Goal: Browse casually: Explore the website without a specific task or goal

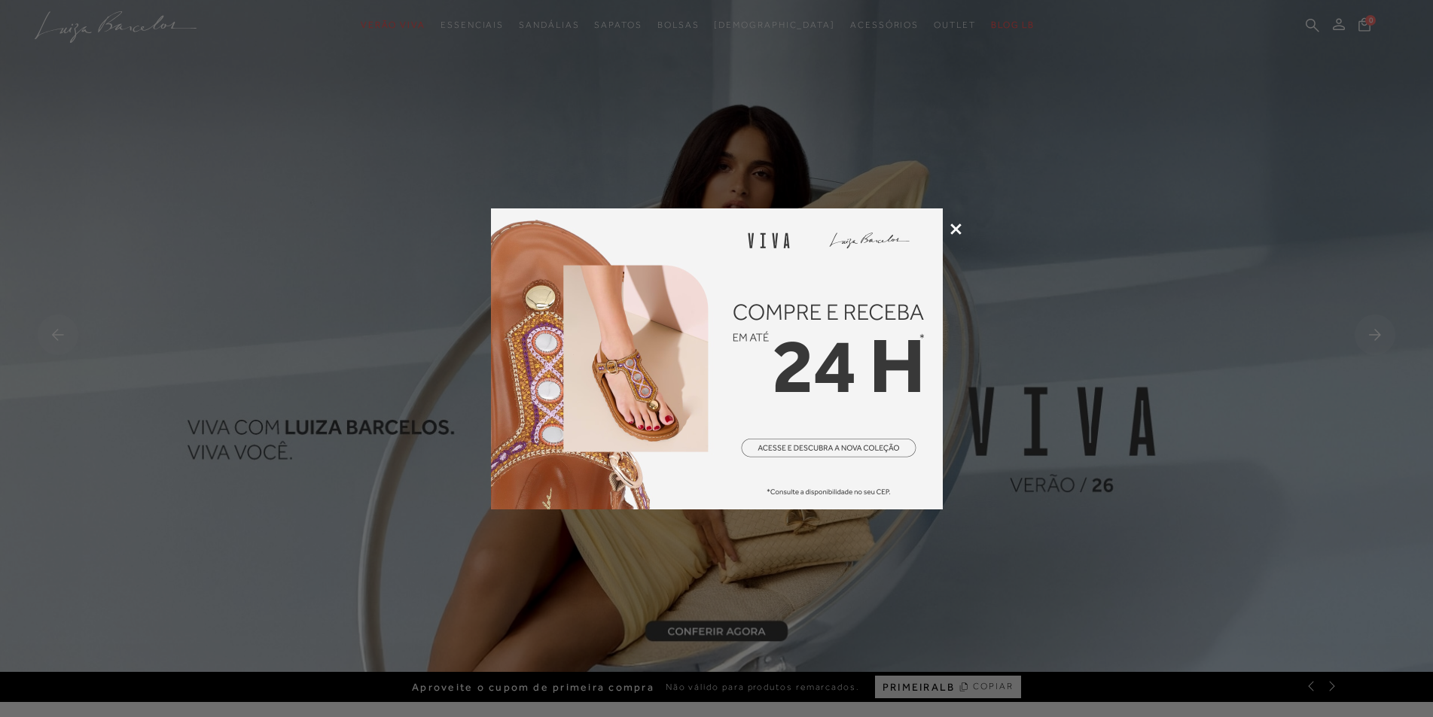
click at [957, 222] on div at bounding box center [716, 358] width 1433 height 717
click at [954, 227] on icon at bounding box center [955, 229] width 11 height 11
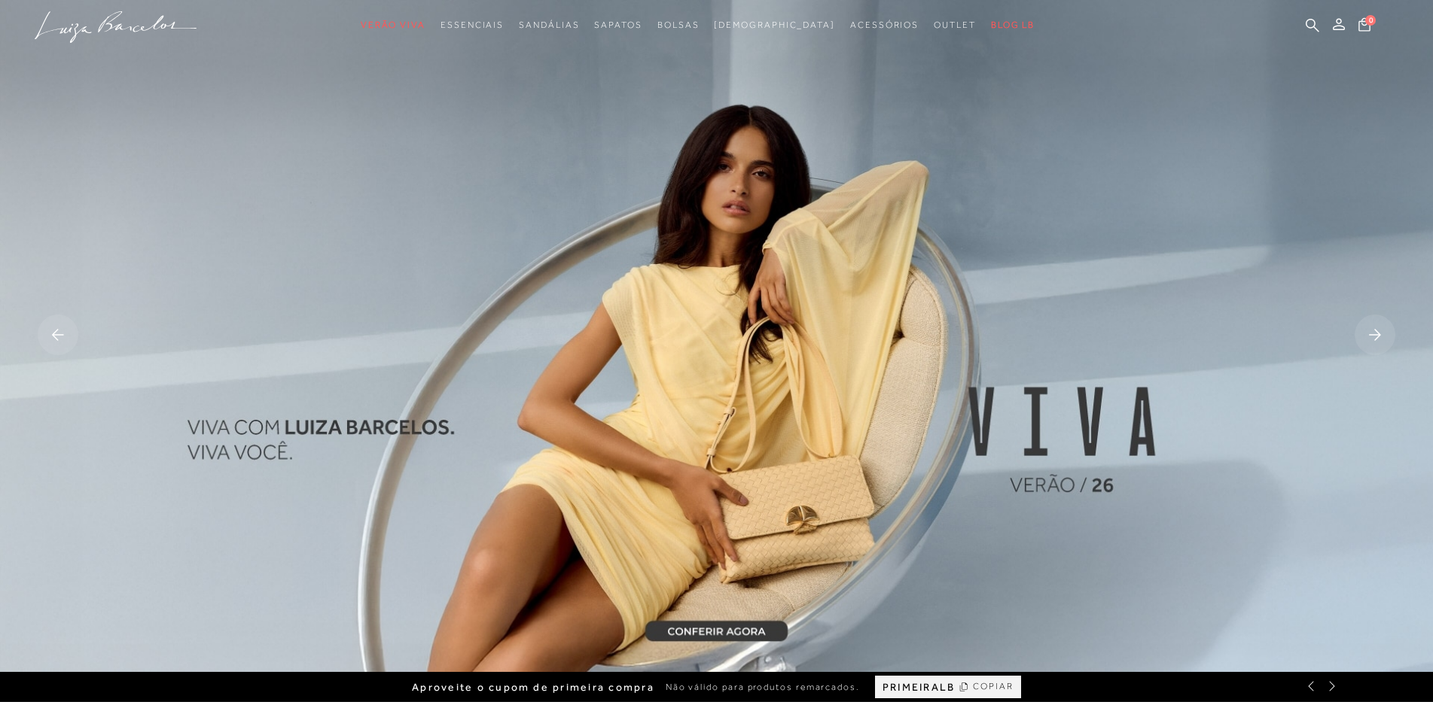
click at [1358, 330] on rect at bounding box center [1374, 335] width 41 height 41
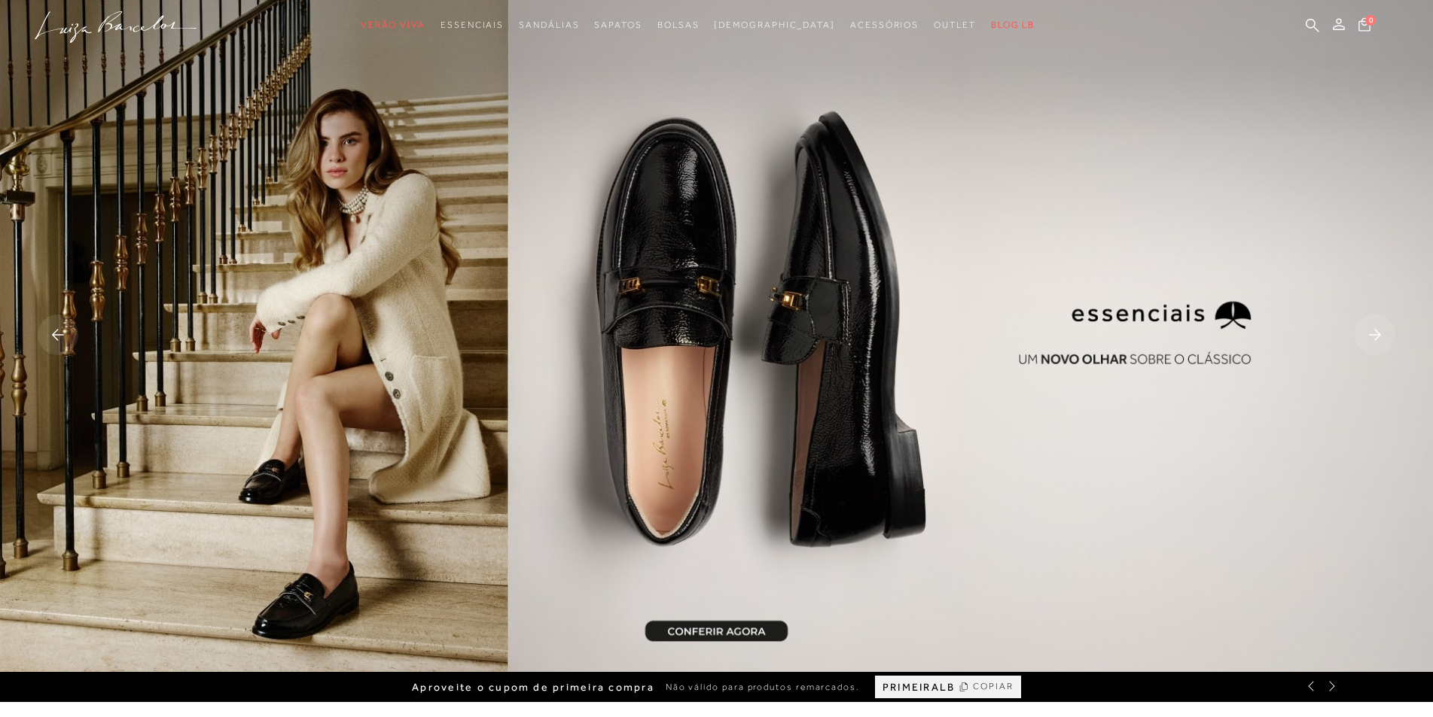
click at [1358, 330] on rect at bounding box center [1374, 335] width 41 height 41
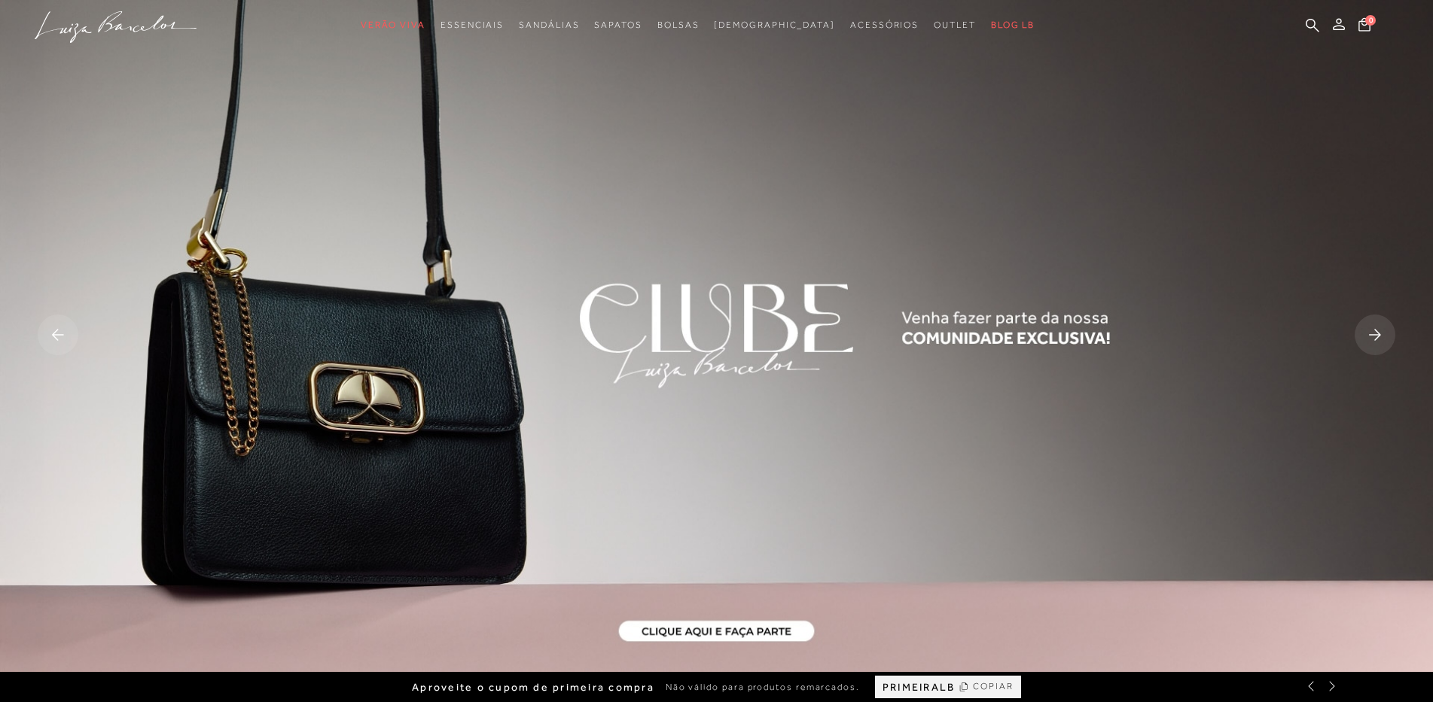
click at [1358, 330] on rect at bounding box center [1374, 335] width 41 height 41
click at [939, 688] on span "PRIMEIRALB" at bounding box center [918, 687] width 72 height 13
click at [1380, 329] on rect at bounding box center [1374, 335] width 41 height 41
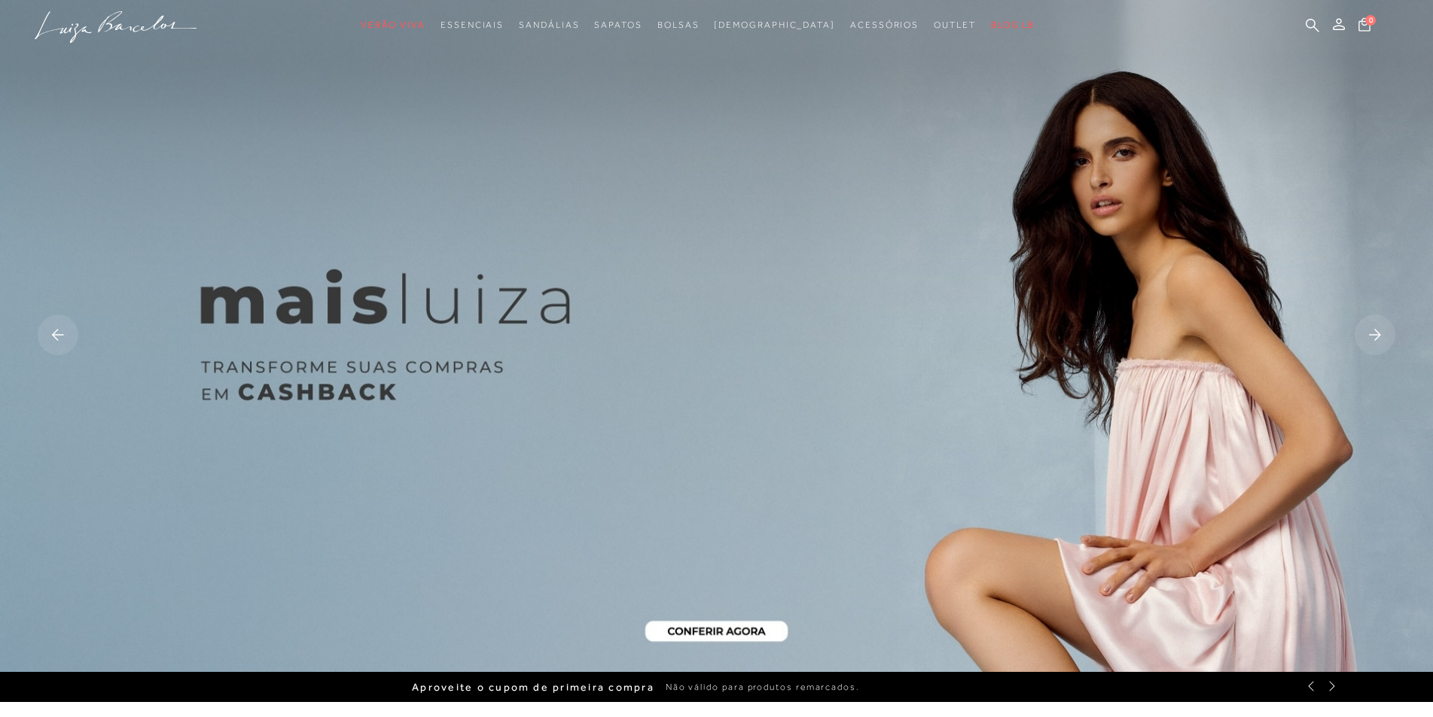
click at [1380, 329] on rect at bounding box center [1374, 335] width 41 height 41
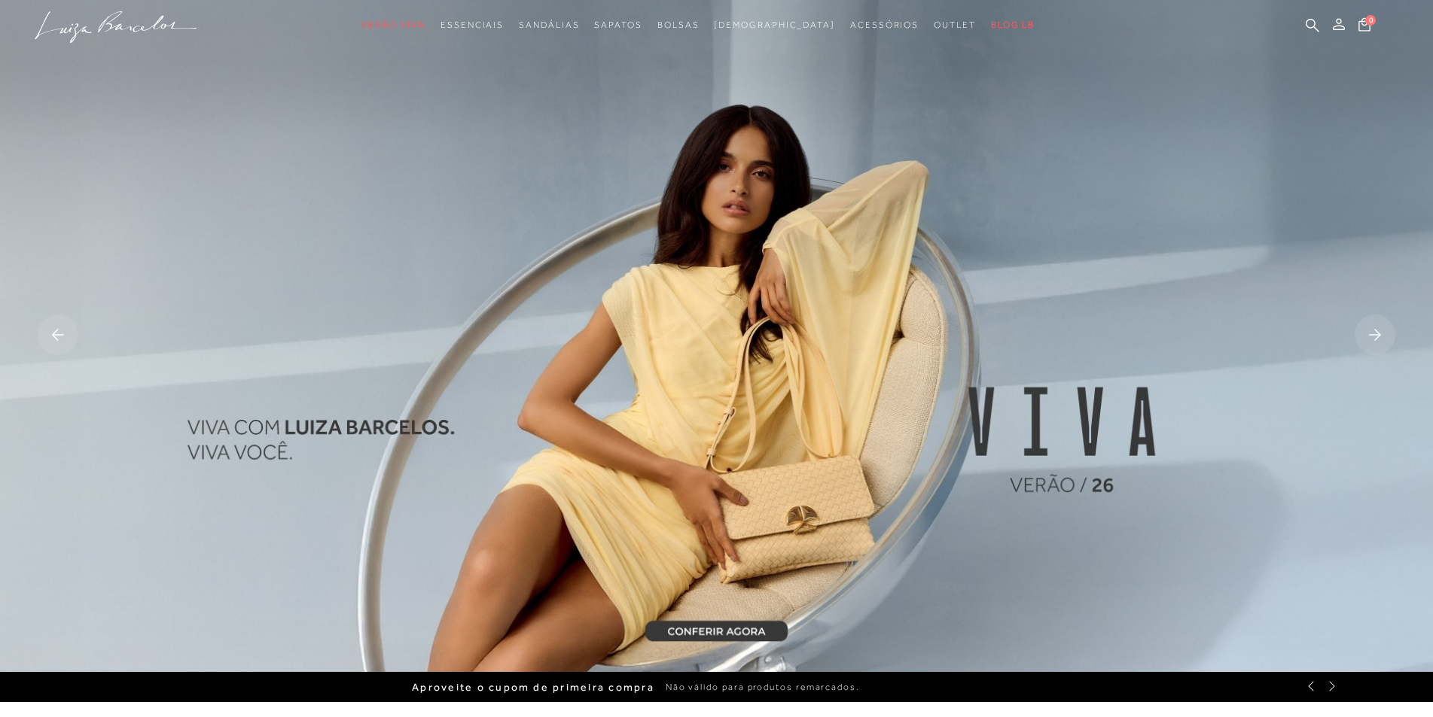
click at [1380, 329] on rect at bounding box center [1374, 335] width 41 height 41
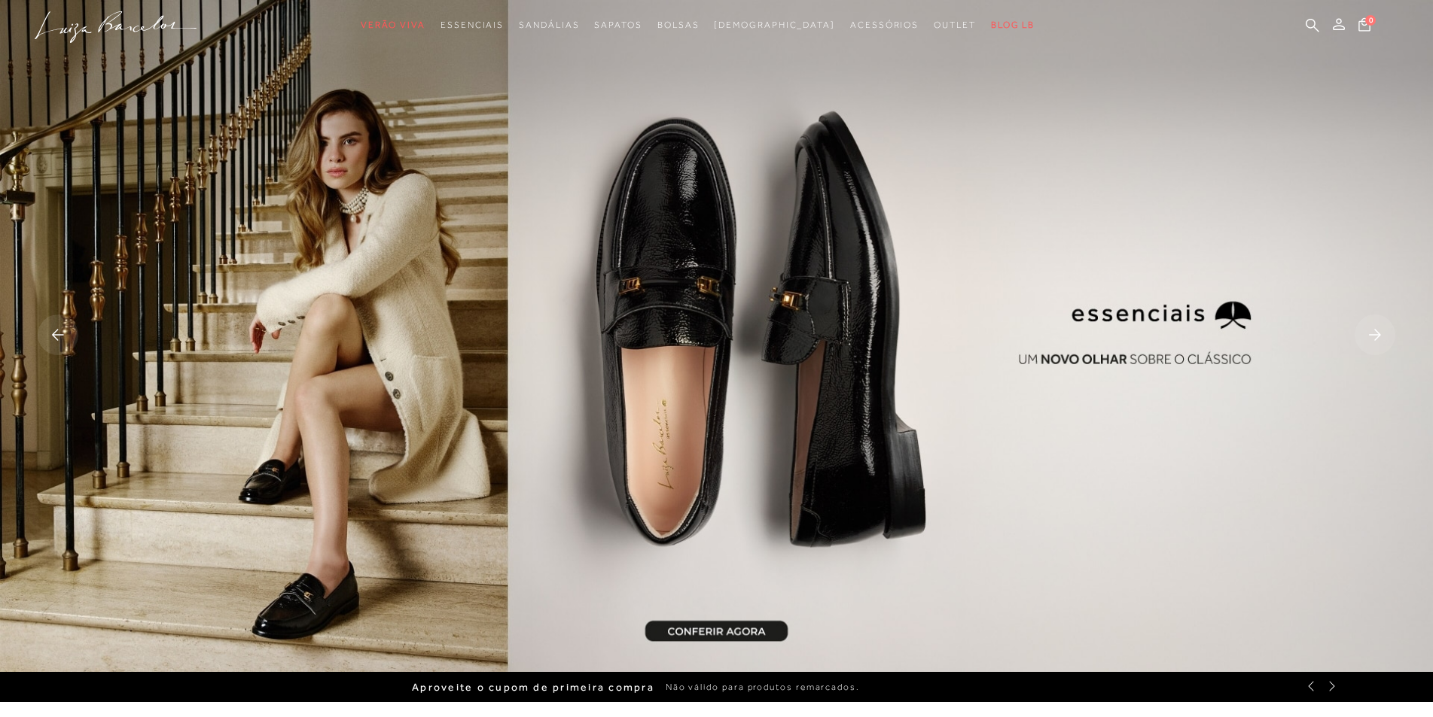
click at [1373, 330] on rect at bounding box center [1374, 335] width 41 height 41
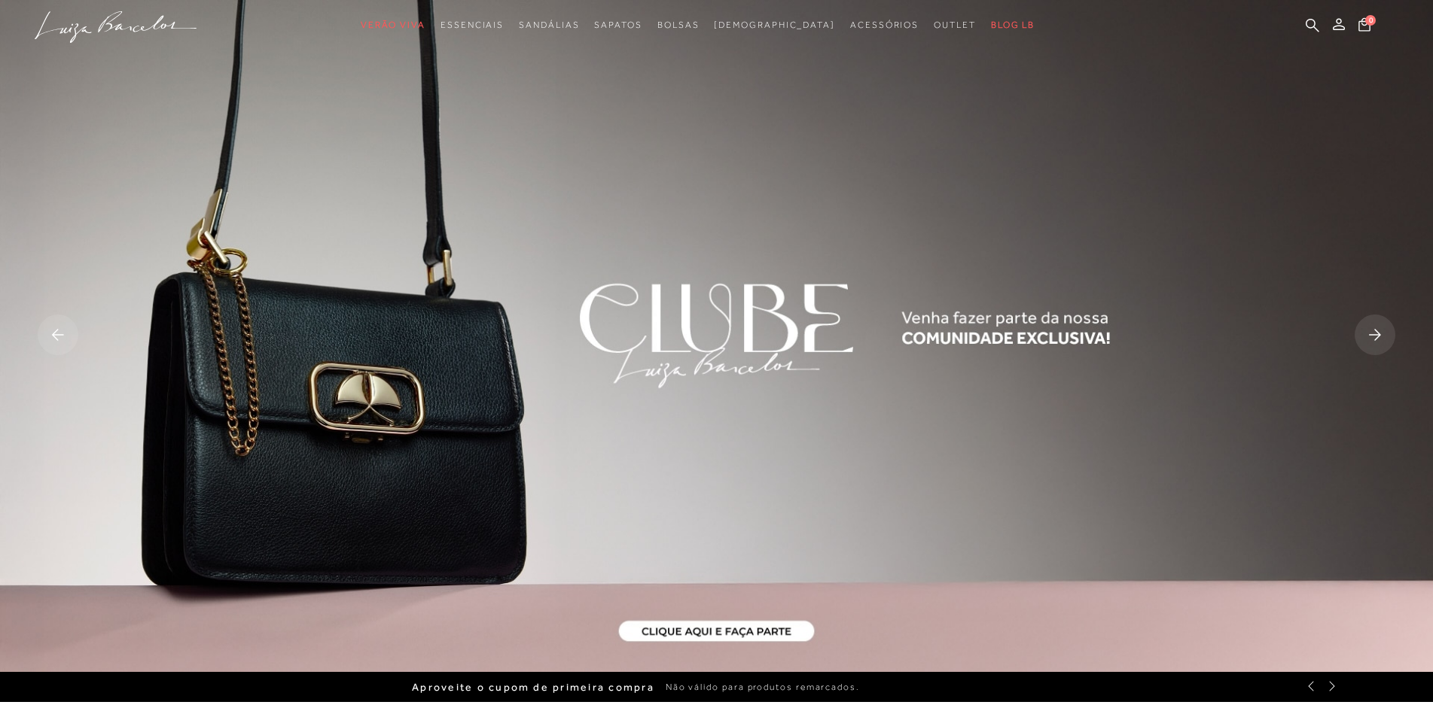
click at [65, 332] on rect at bounding box center [58, 335] width 41 height 41
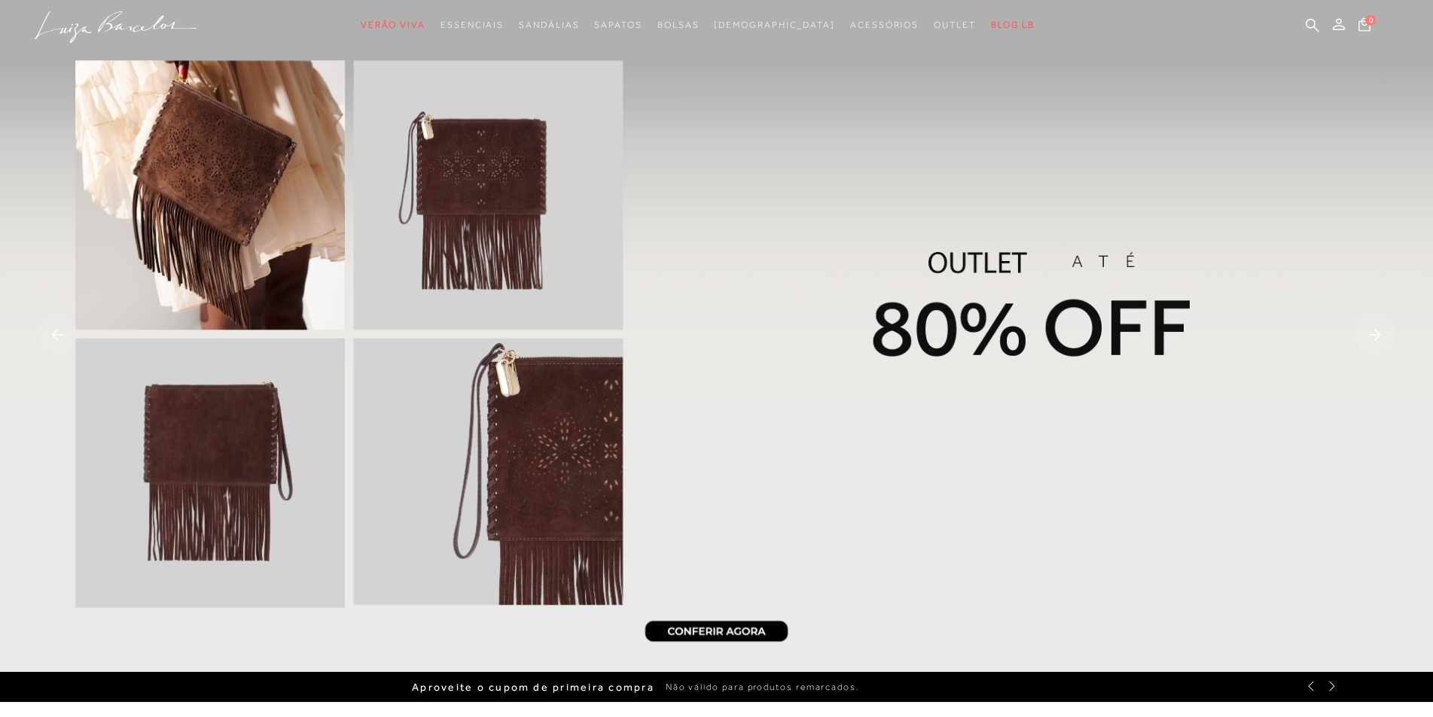
drag, startPoint x: 735, startPoint y: 632, endPoint x: 808, endPoint y: 548, distance: 111.5
click at [735, 631] on img at bounding box center [716, 336] width 1433 height 672
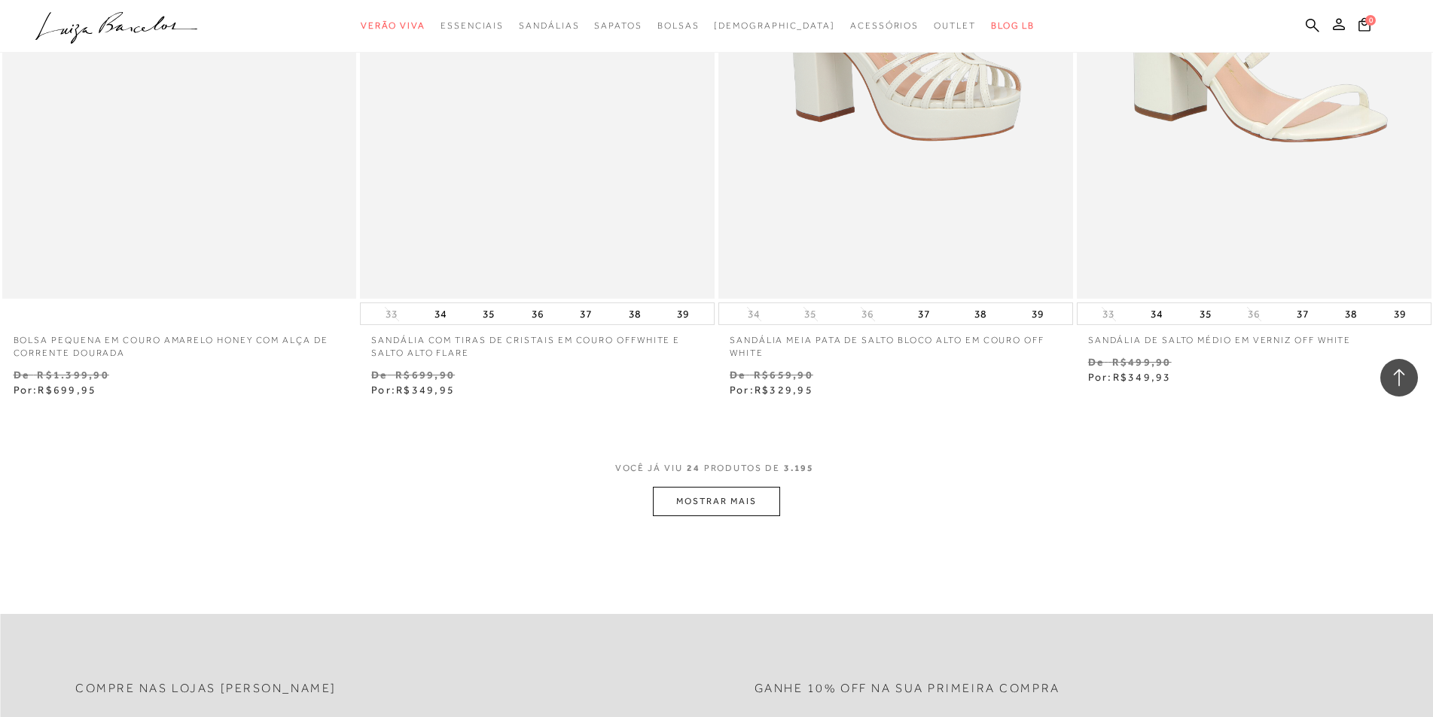
scroll to position [3764, 0]
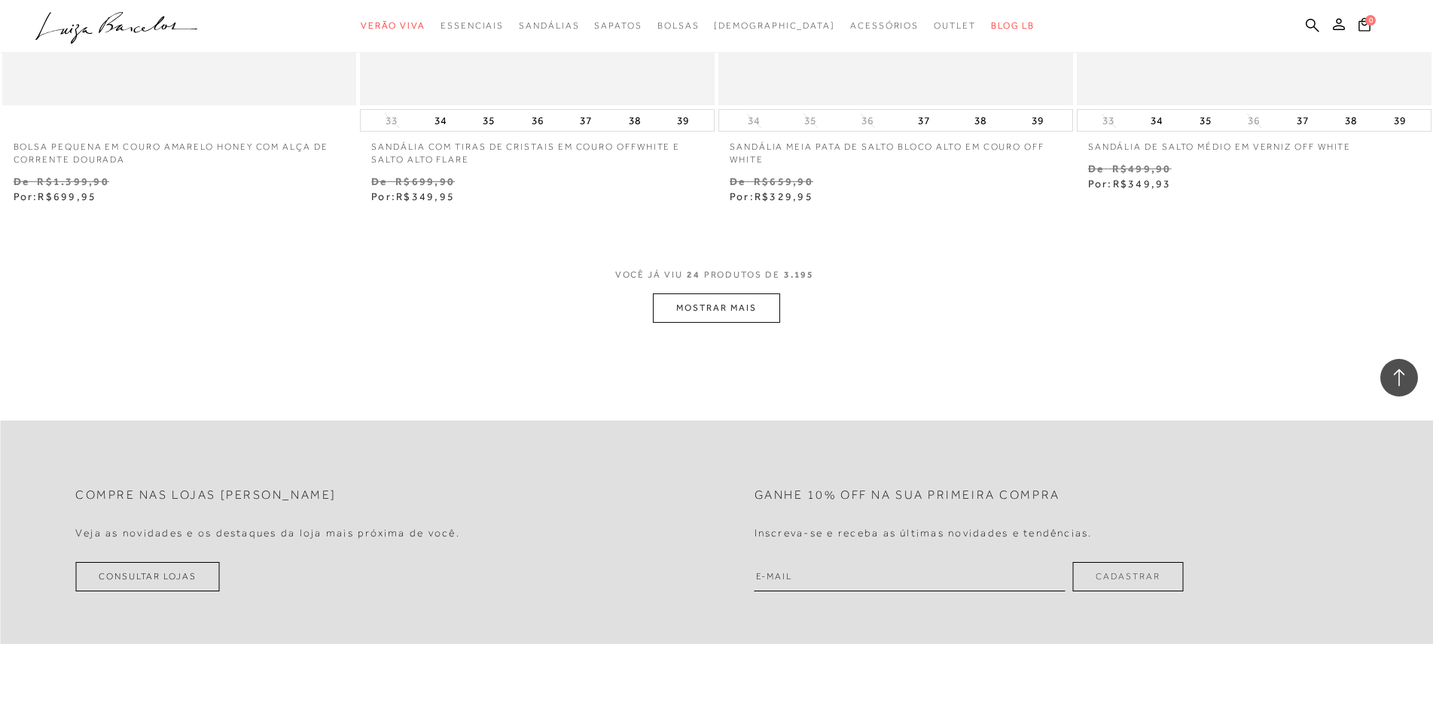
click at [722, 307] on button "MOSTRAR MAIS" at bounding box center [716, 308] width 126 height 29
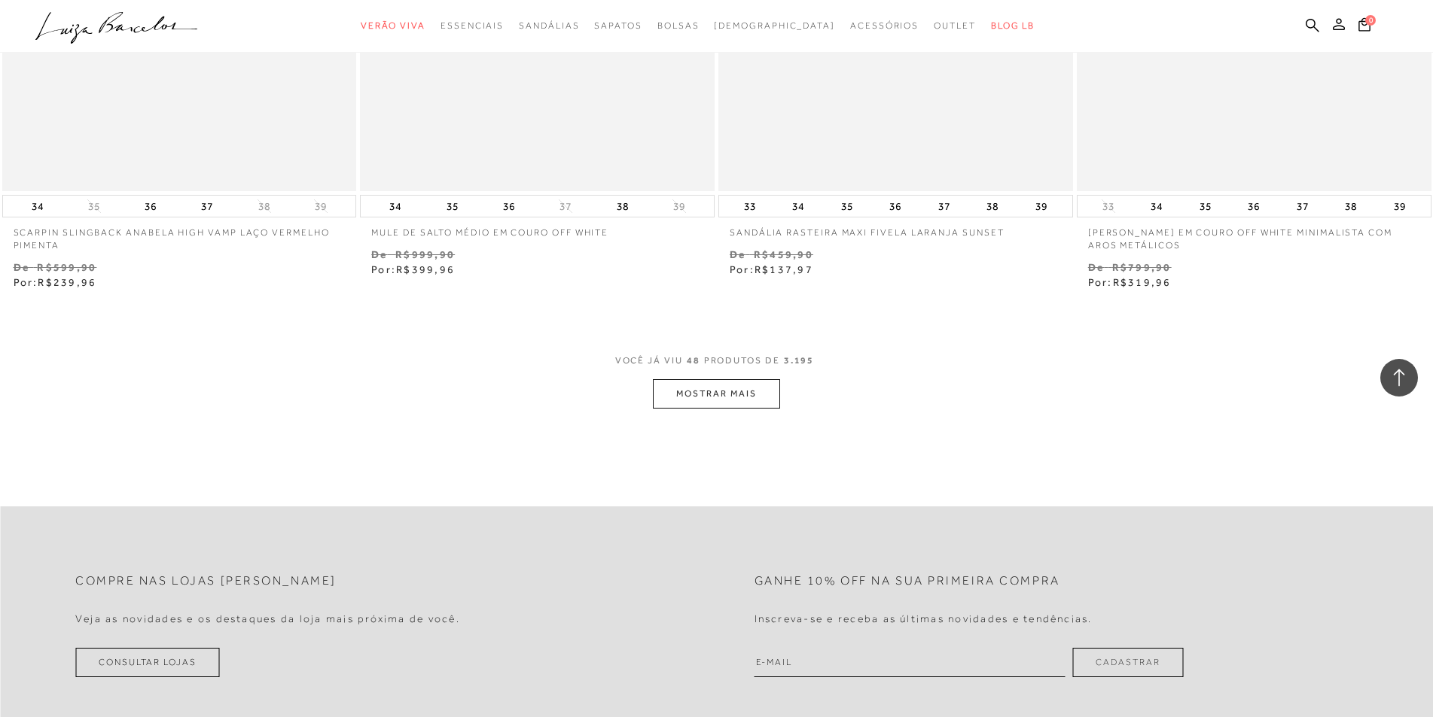
scroll to position [7678, 0]
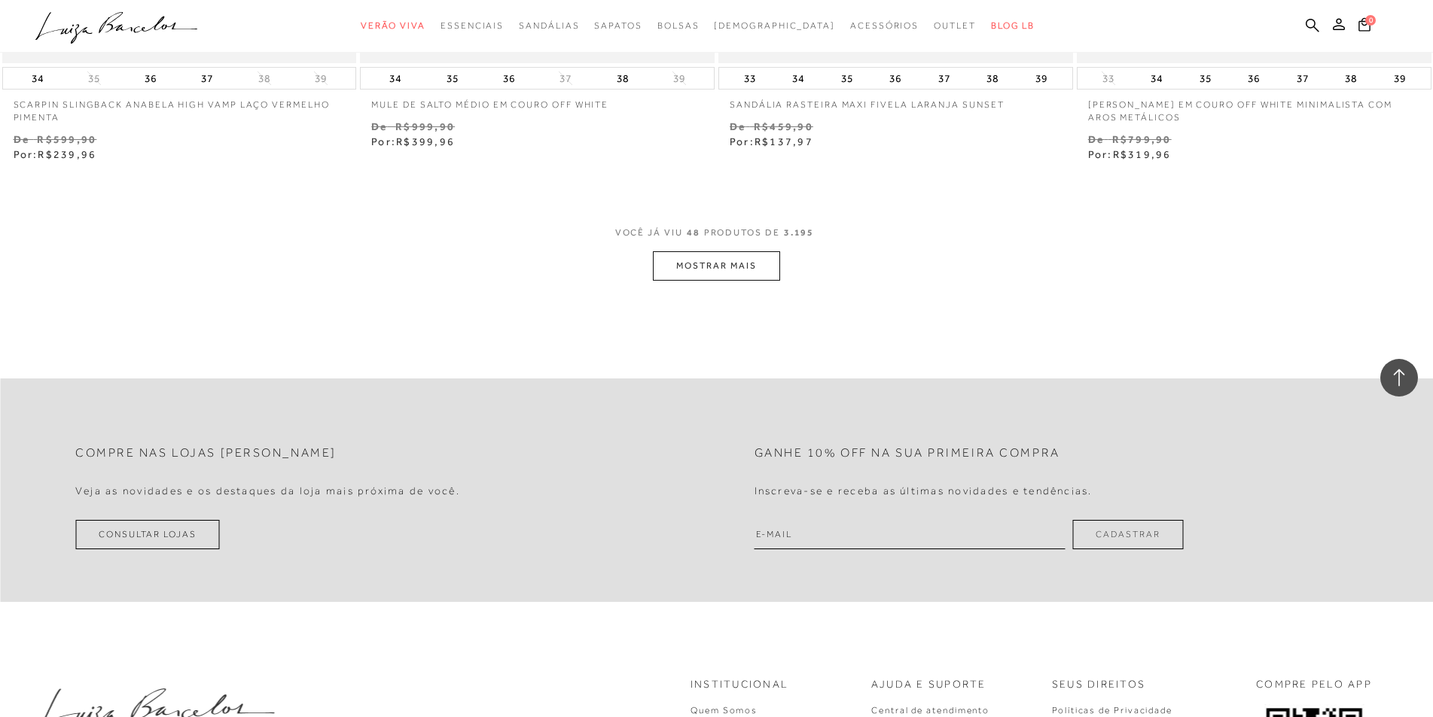
click at [708, 268] on button "MOSTRAR MAIS" at bounding box center [716, 265] width 126 height 29
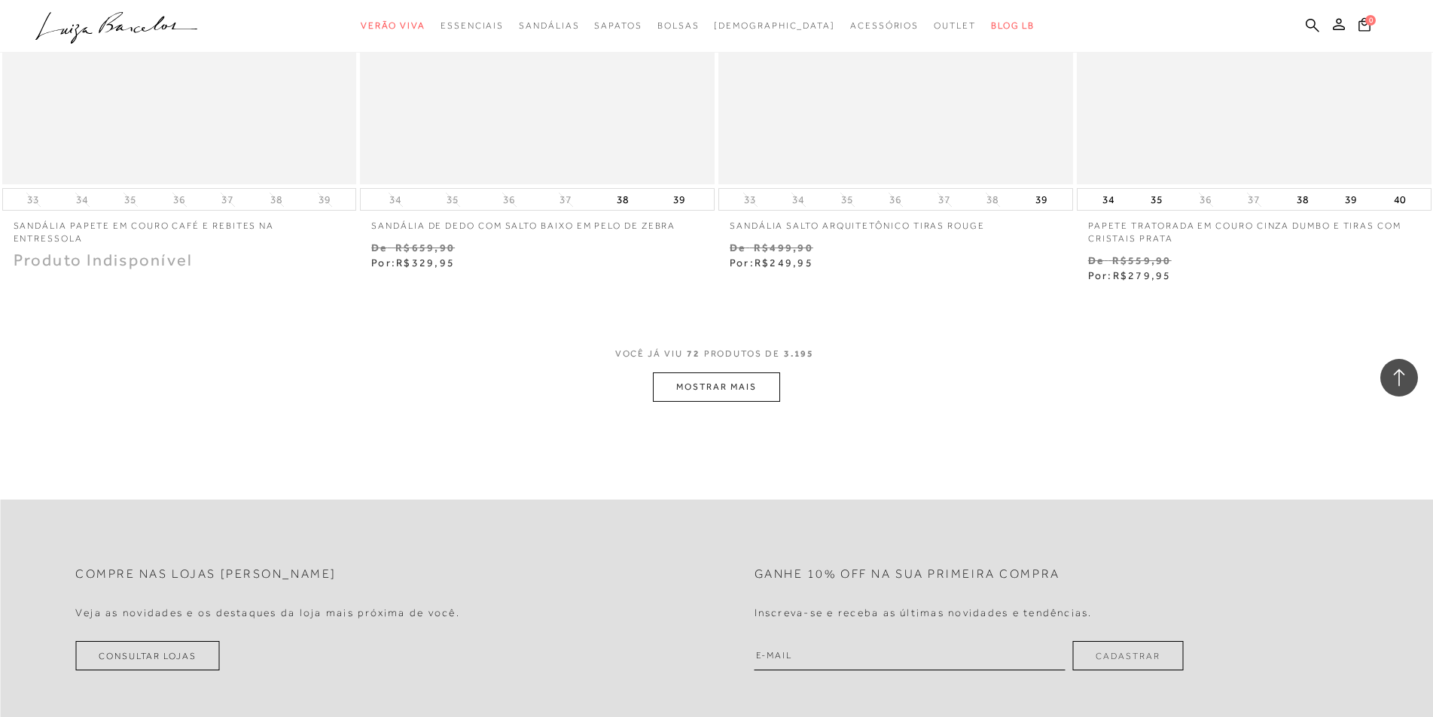
scroll to position [11517, 0]
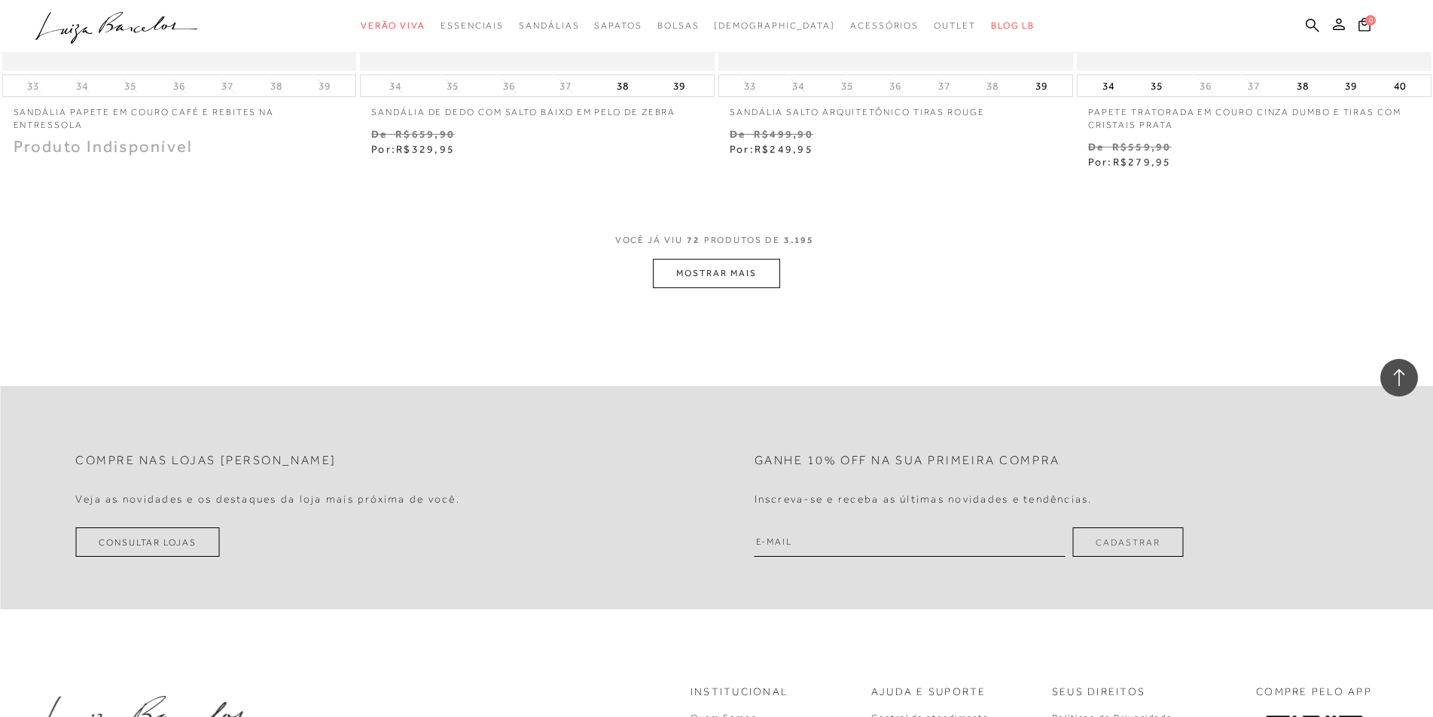
click at [687, 259] on button "MOSTRAR MAIS" at bounding box center [716, 273] width 126 height 29
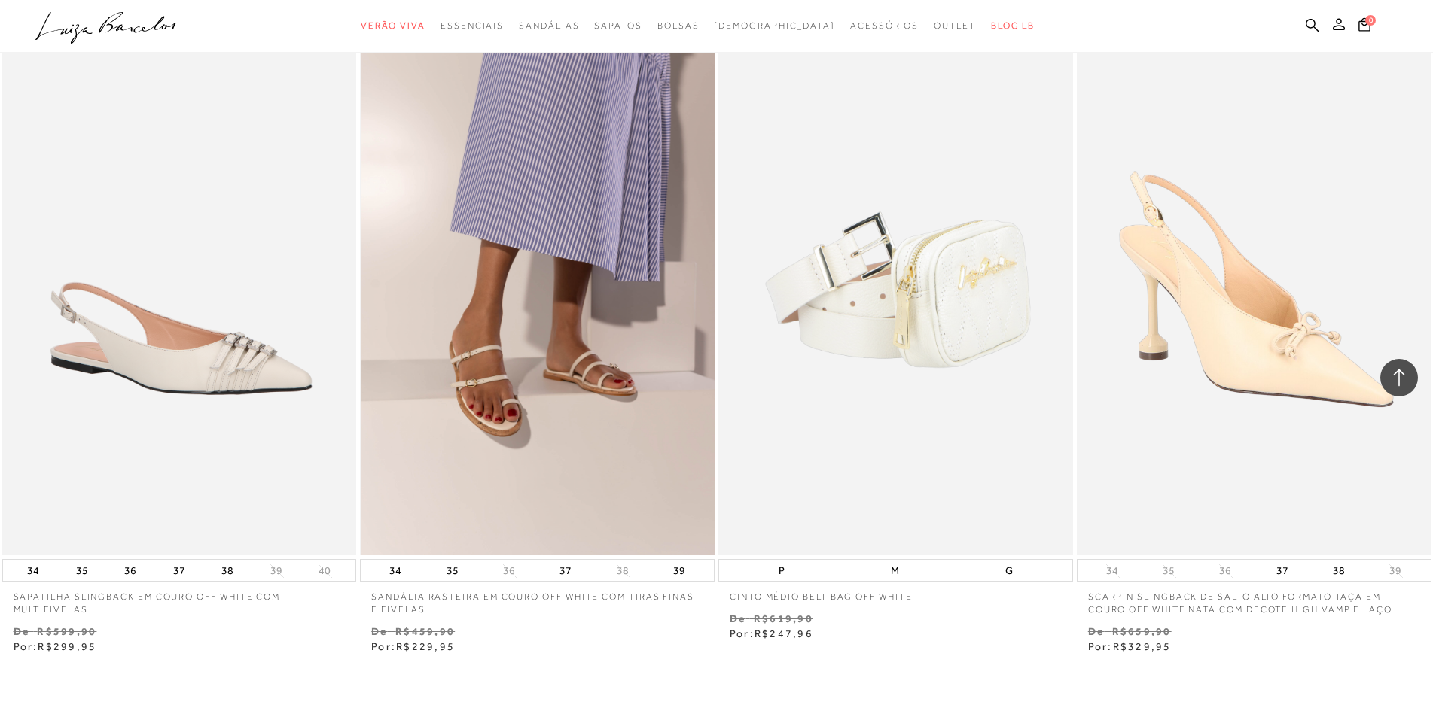
scroll to position [15281, 0]
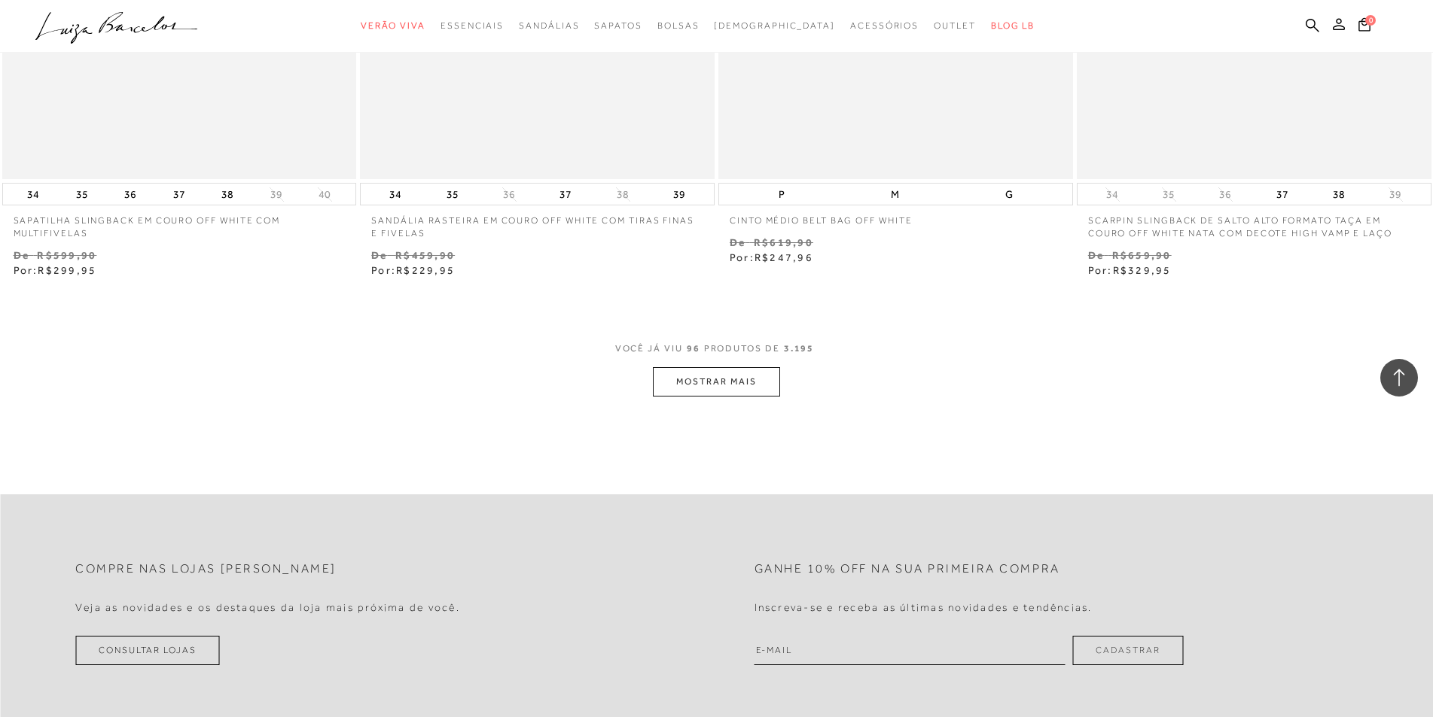
click at [718, 367] on button "MOSTRAR MAIS" at bounding box center [716, 381] width 126 height 29
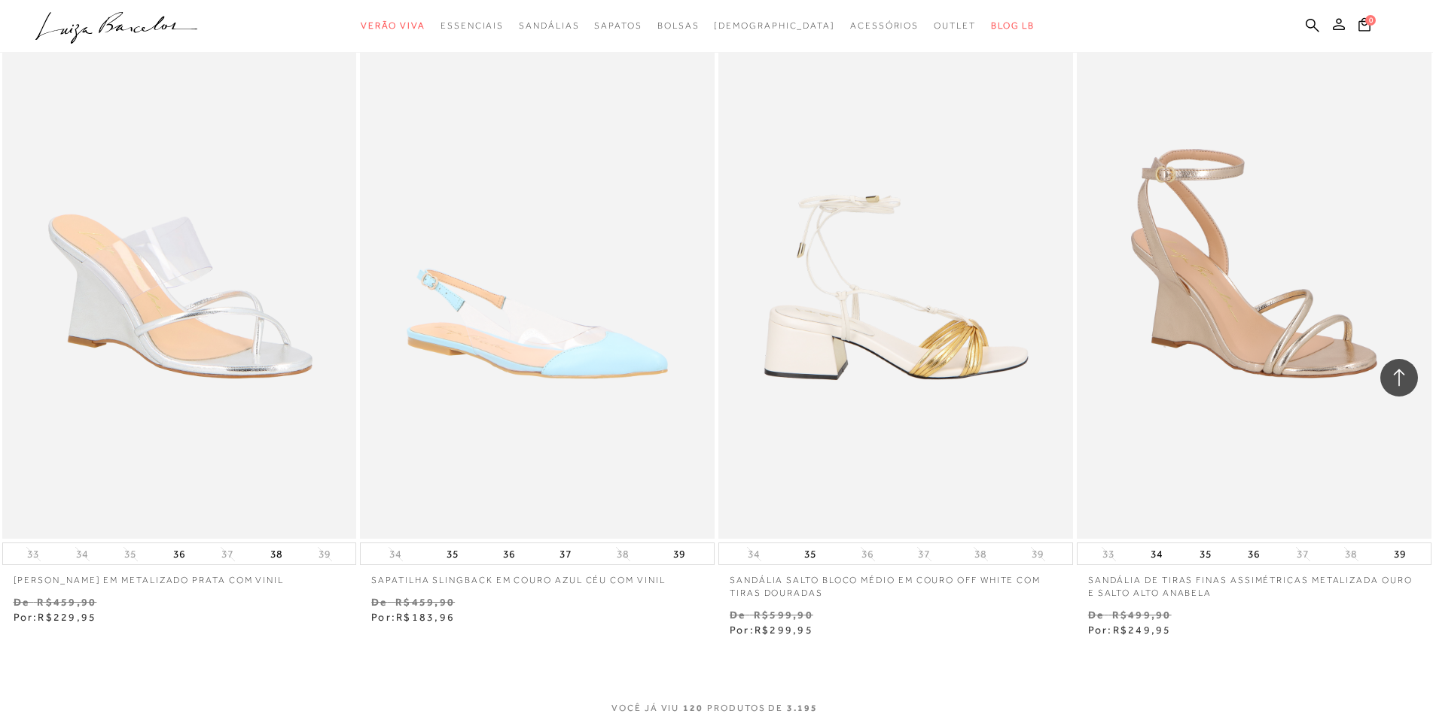
scroll to position [18894, 0]
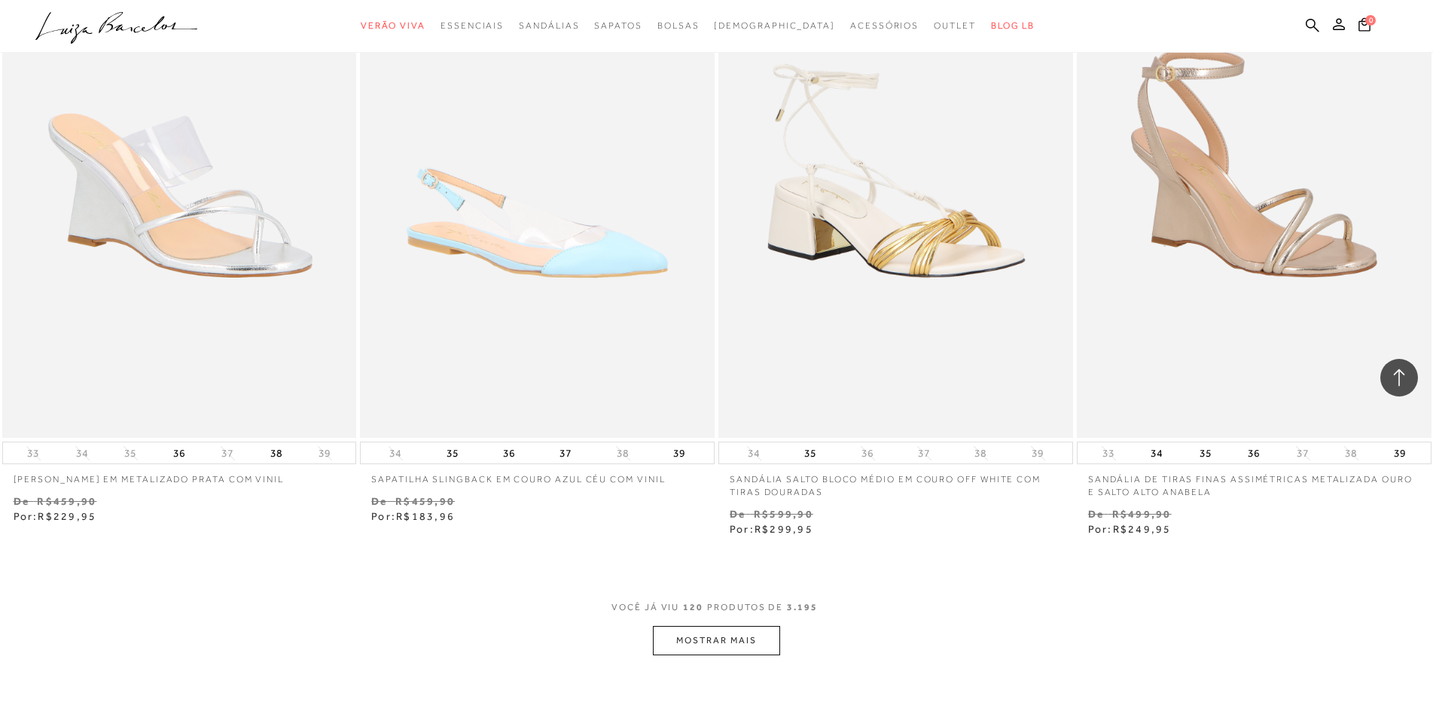
click at [746, 626] on button "MOSTRAR MAIS" at bounding box center [716, 640] width 126 height 29
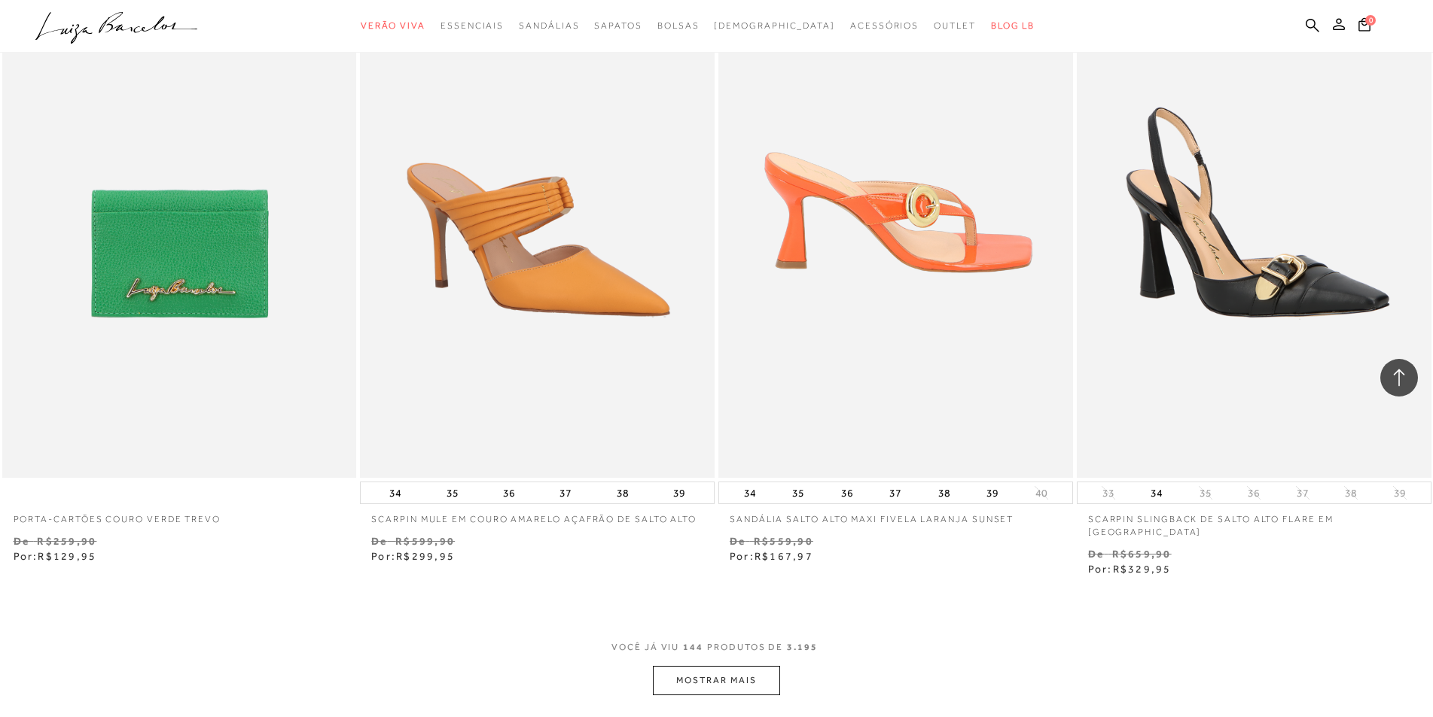
scroll to position [22733, 0]
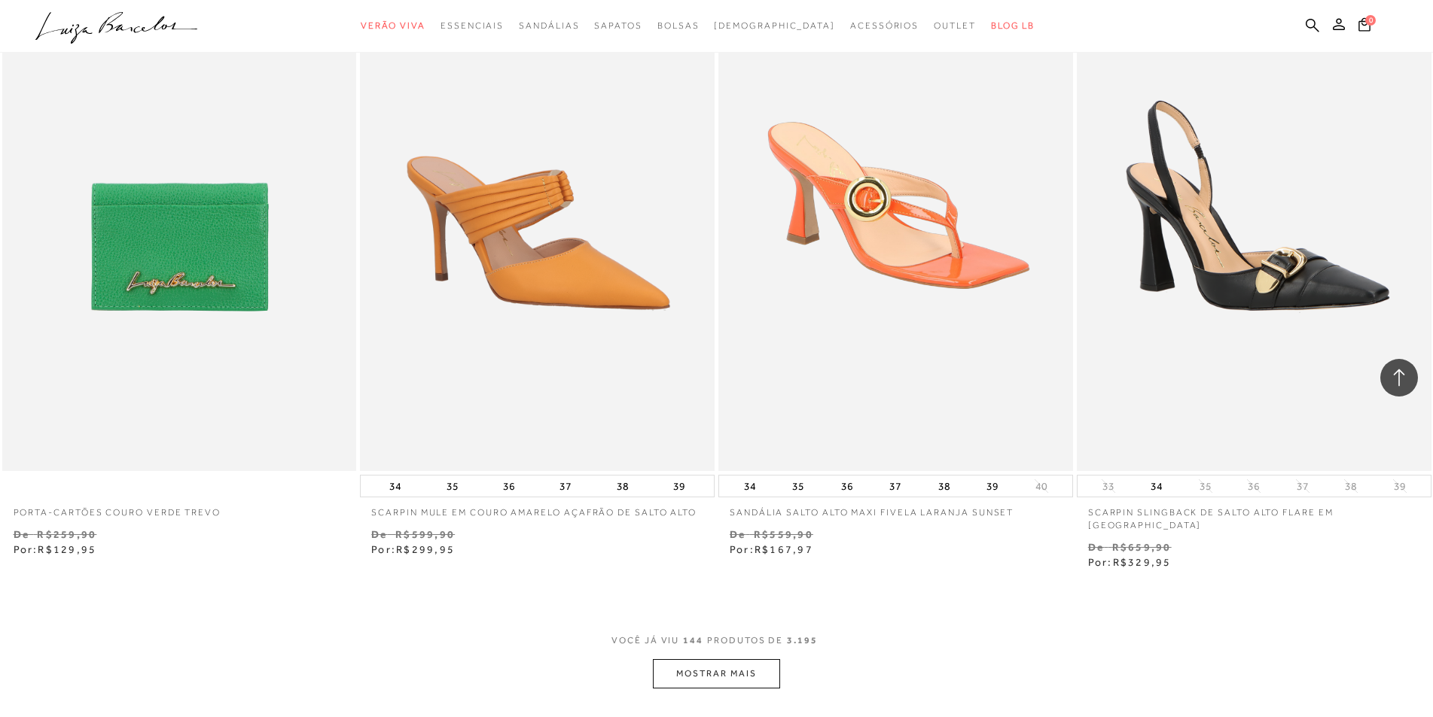
click at [741, 659] on button "MOSTRAR MAIS" at bounding box center [716, 673] width 126 height 29
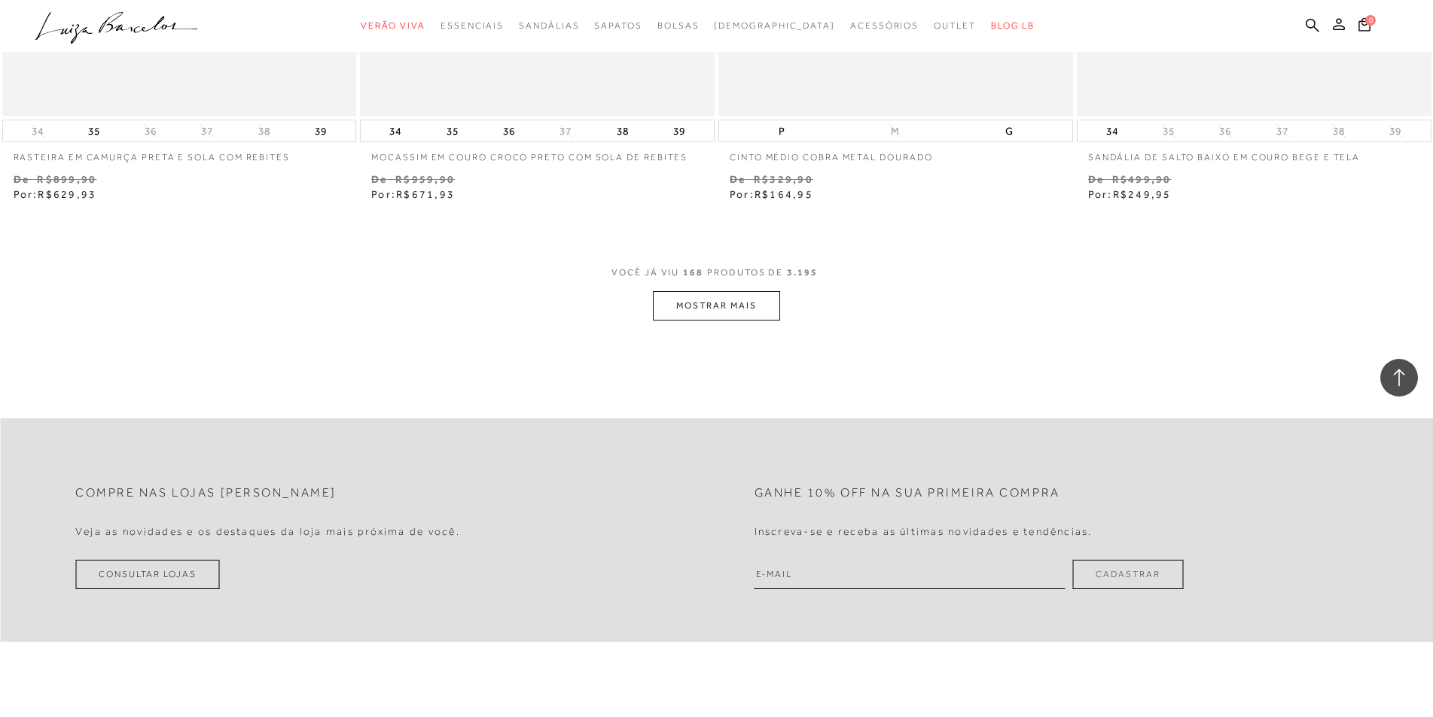
scroll to position [26949, 0]
click at [715, 291] on button "MOSTRAR MAIS" at bounding box center [716, 305] width 126 height 29
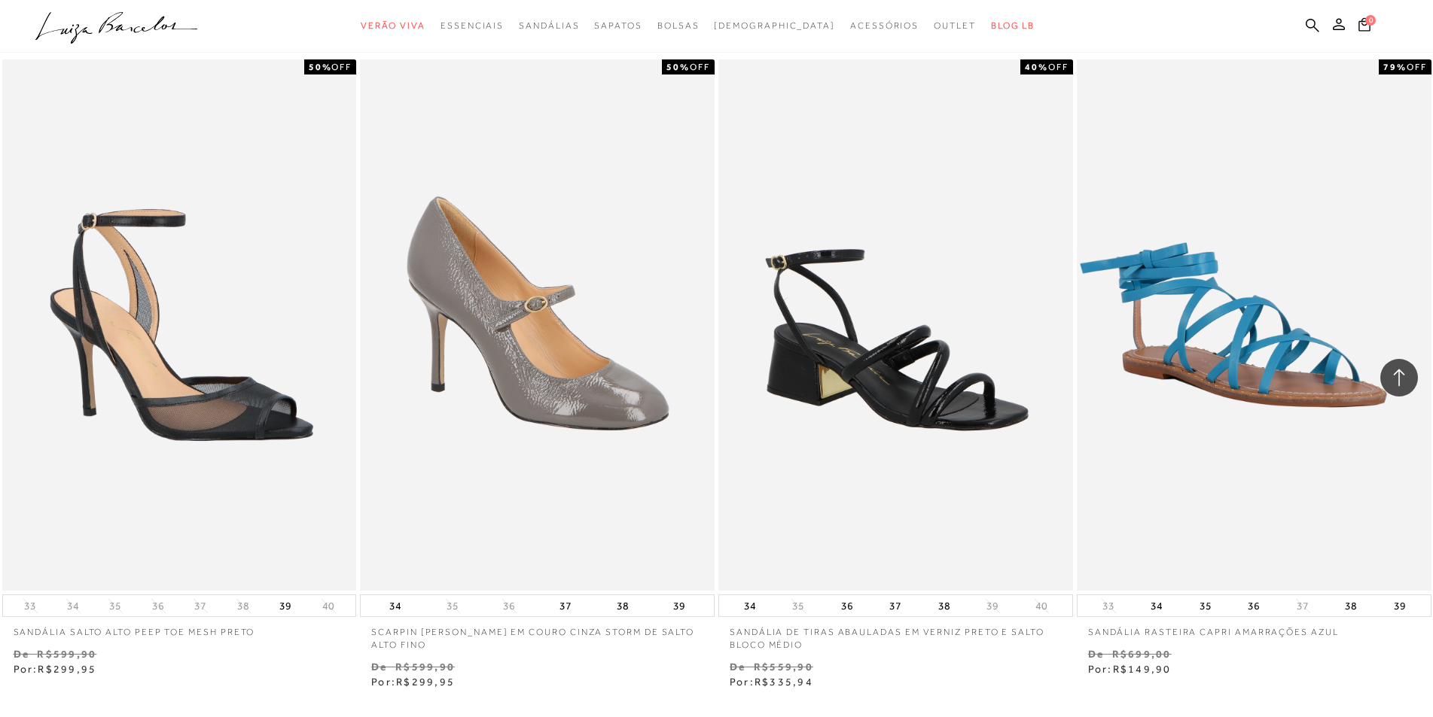
scroll to position [30487, 0]
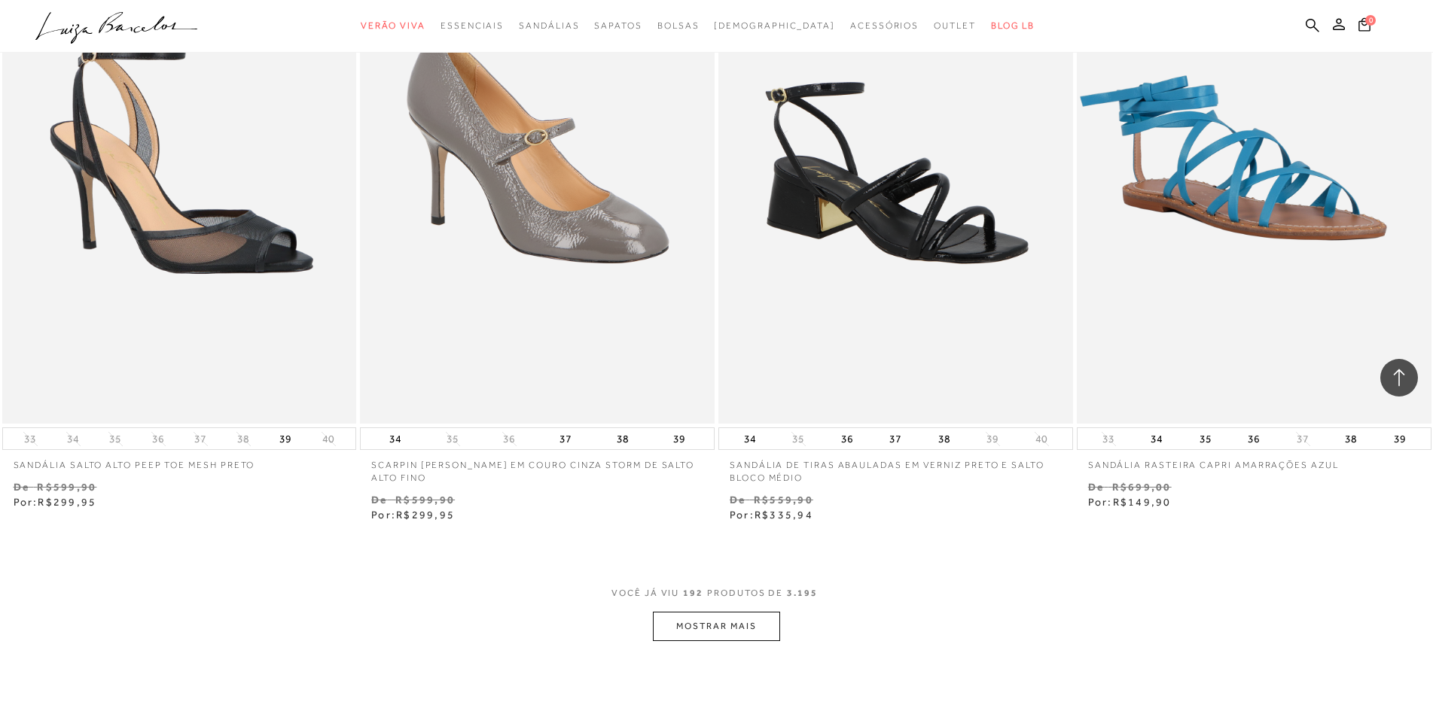
click at [772, 612] on button "MOSTRAR MAIS" at bounding box center [716, 626] width 126 height 29
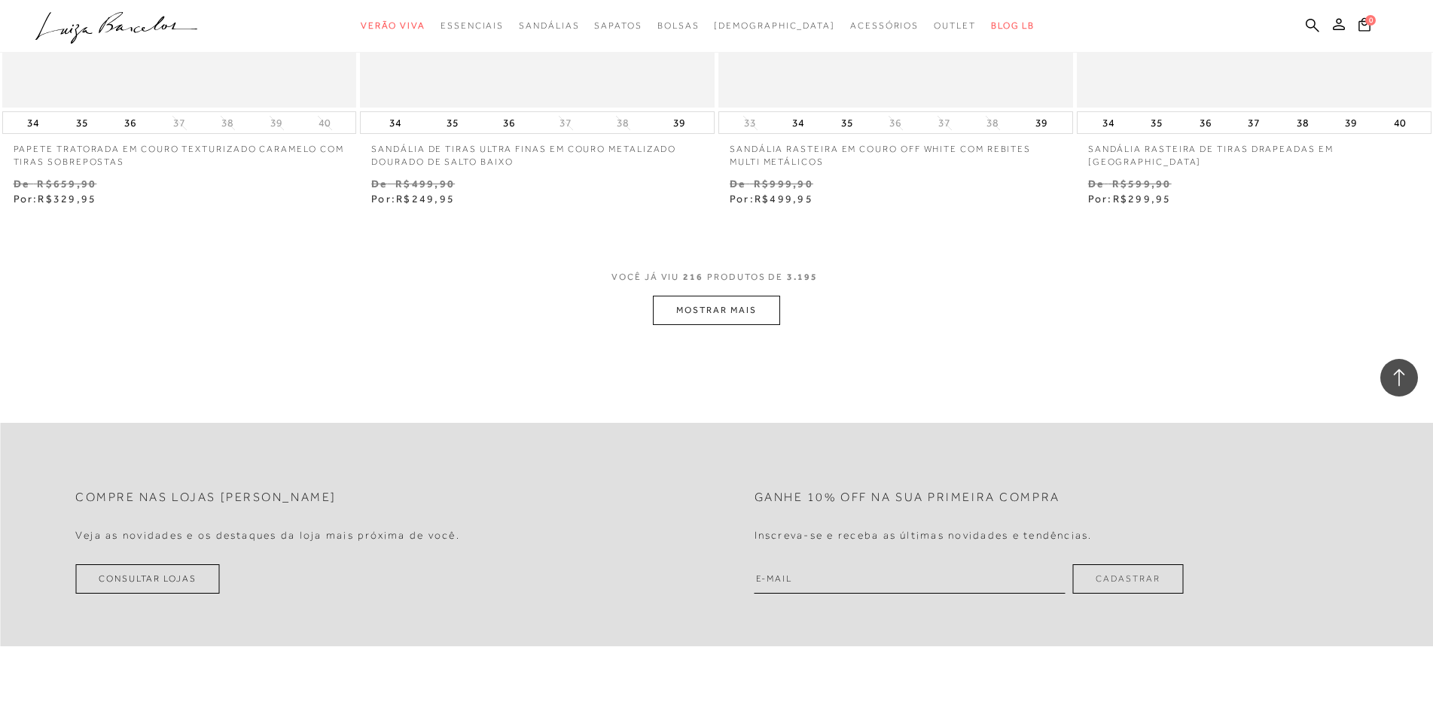
scroll to position [34702, 0]
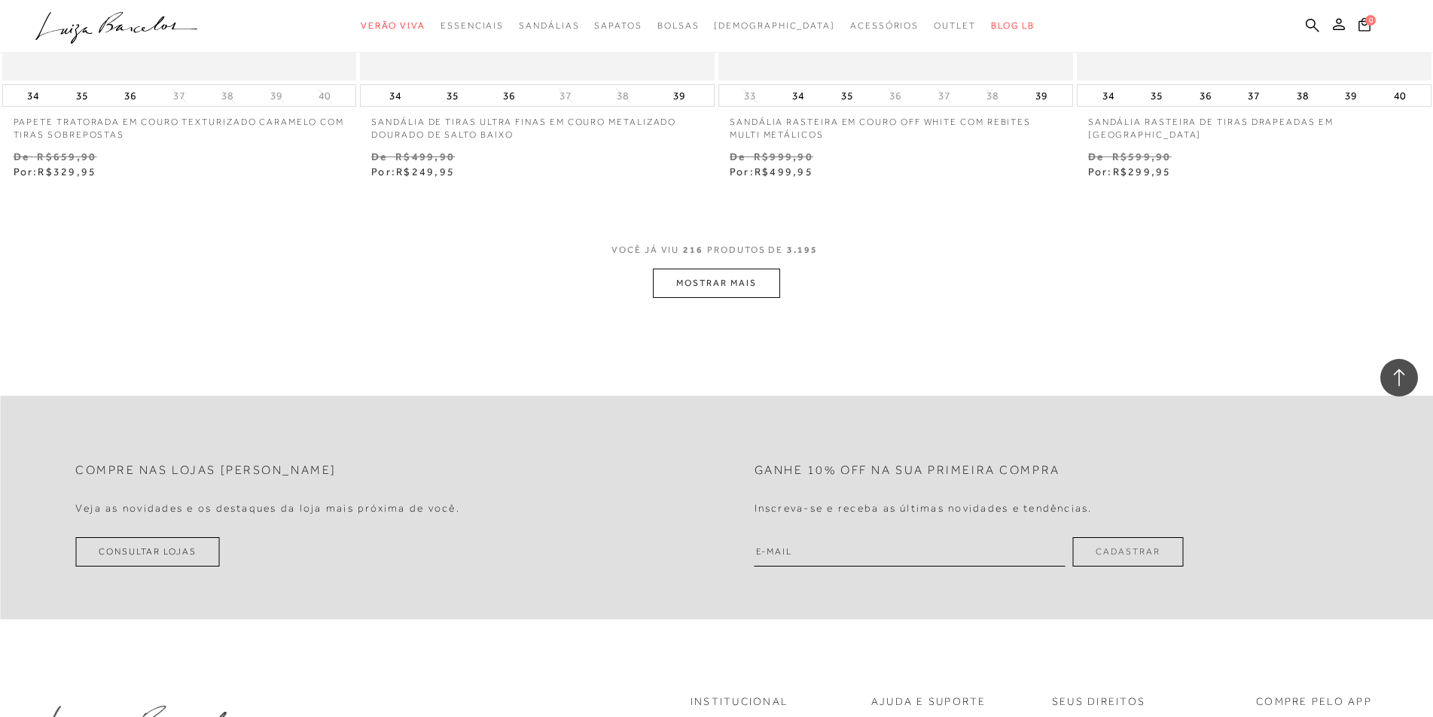
click at [709, 269] on button "MOSTRAR MAIS" at bounding box center [716, 283] width 126 height 29
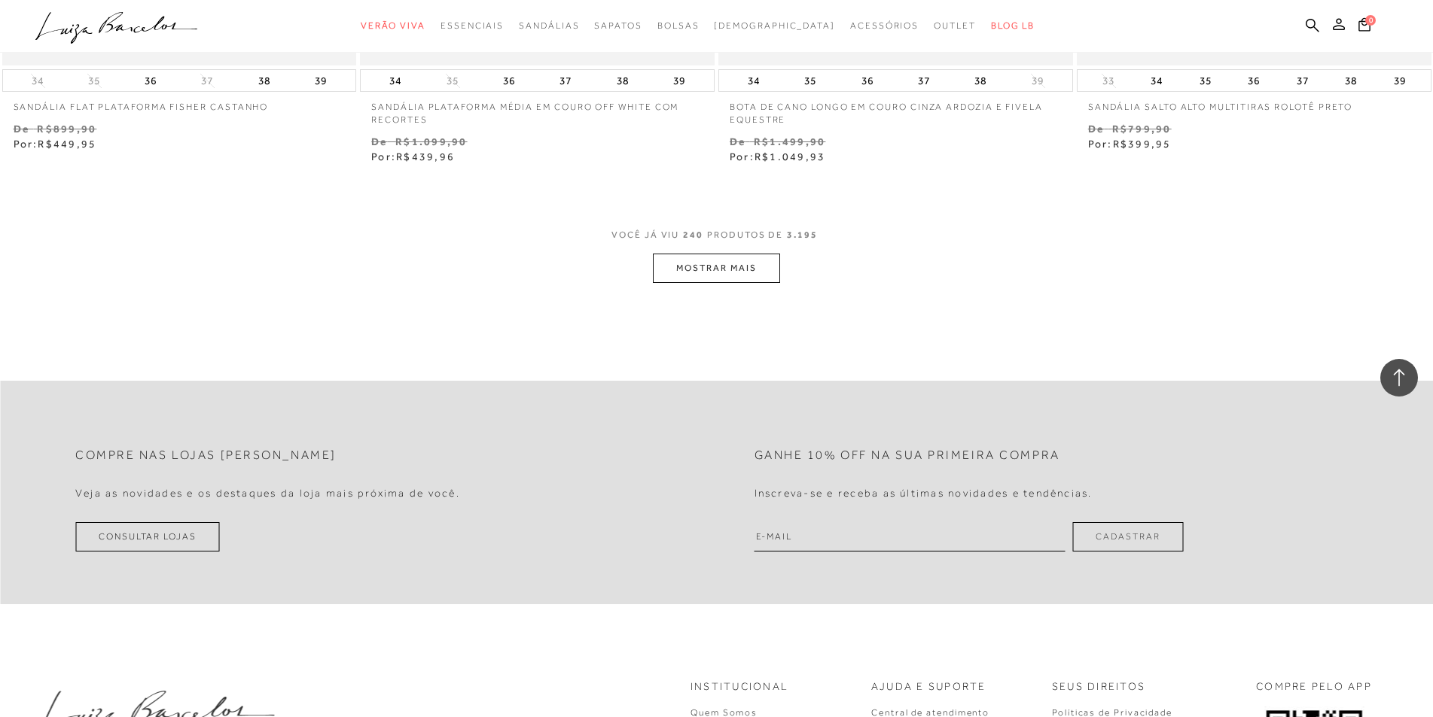
scroll to position [38617, 0]
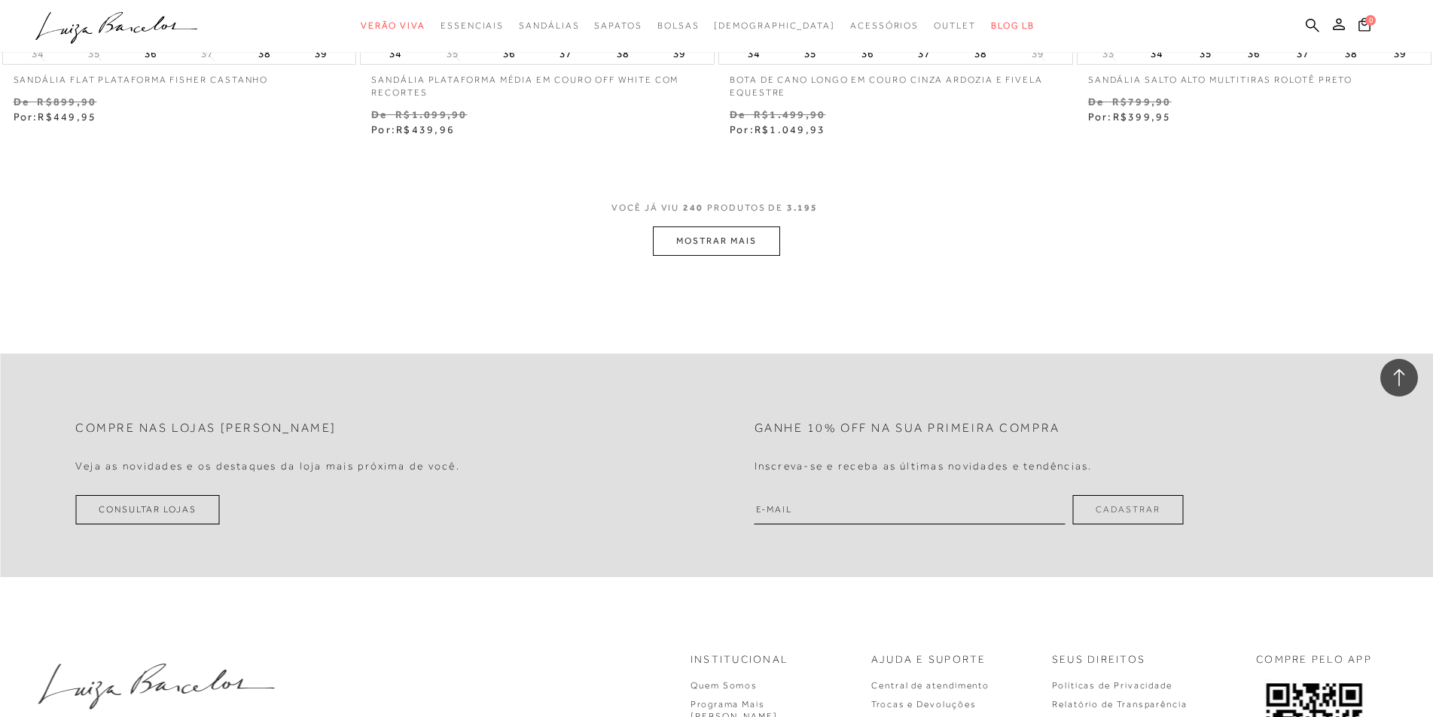
click at [707, 227] on button "MOSTRAR MAIS" at bounding box center [716, 241] width 126 height 29
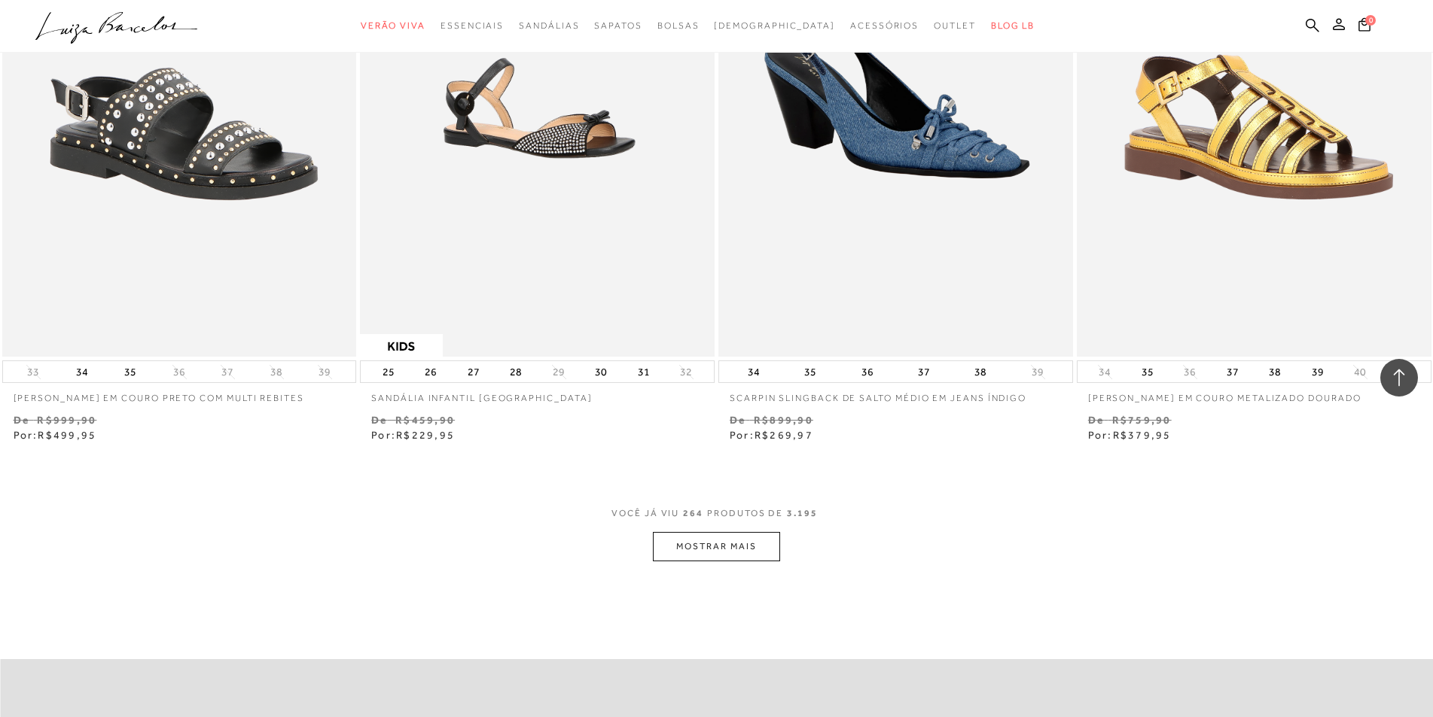
scroll to position [42381, 0]
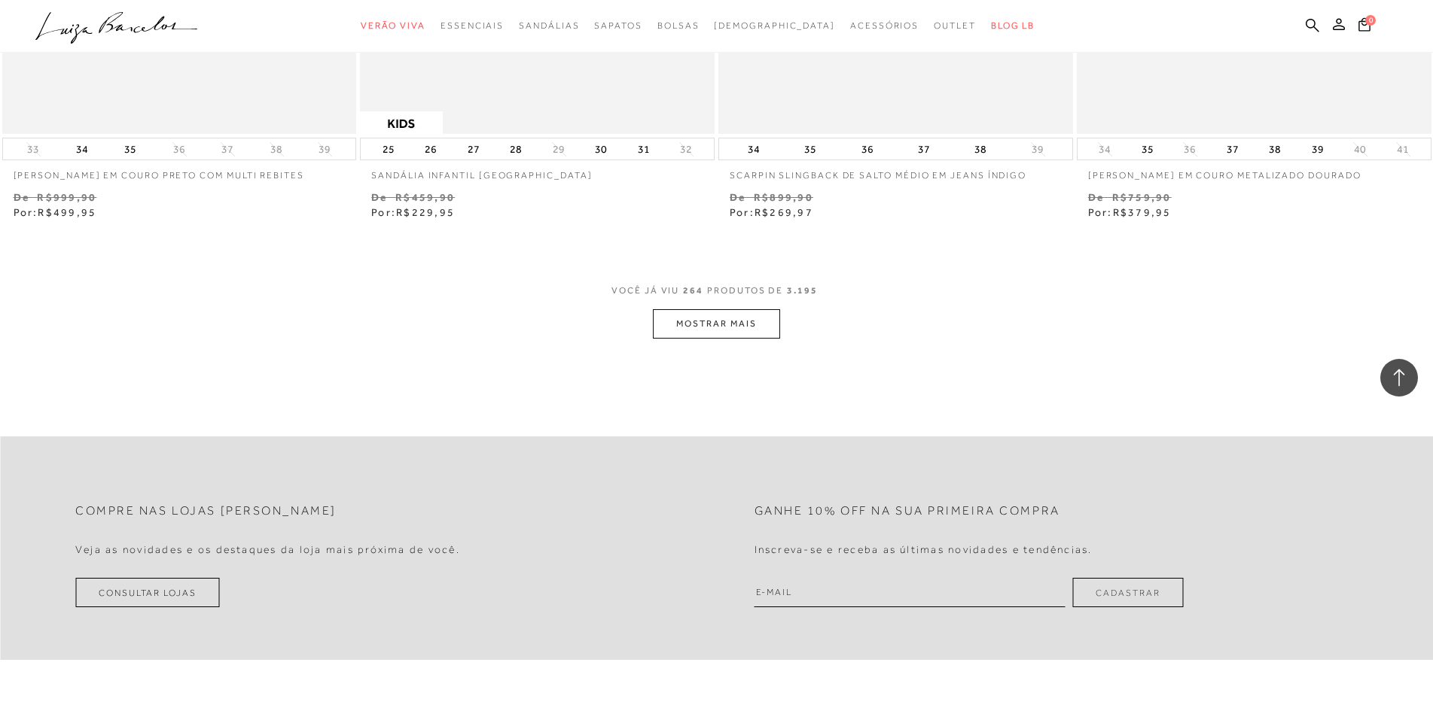
click at [723, 309] on button "MOSTRAR MAIS" at bounding box center [716, 323] width 126 height 29
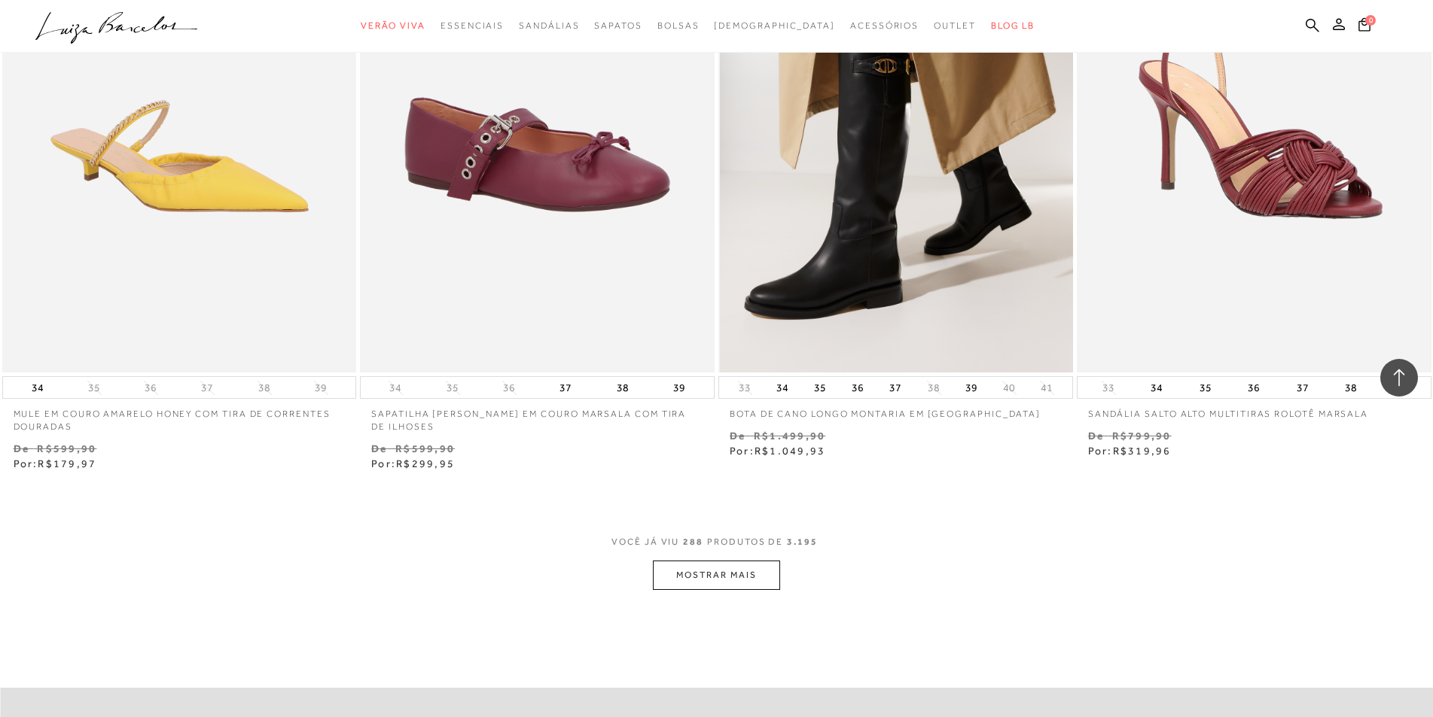
scroll to position [46220, 0]
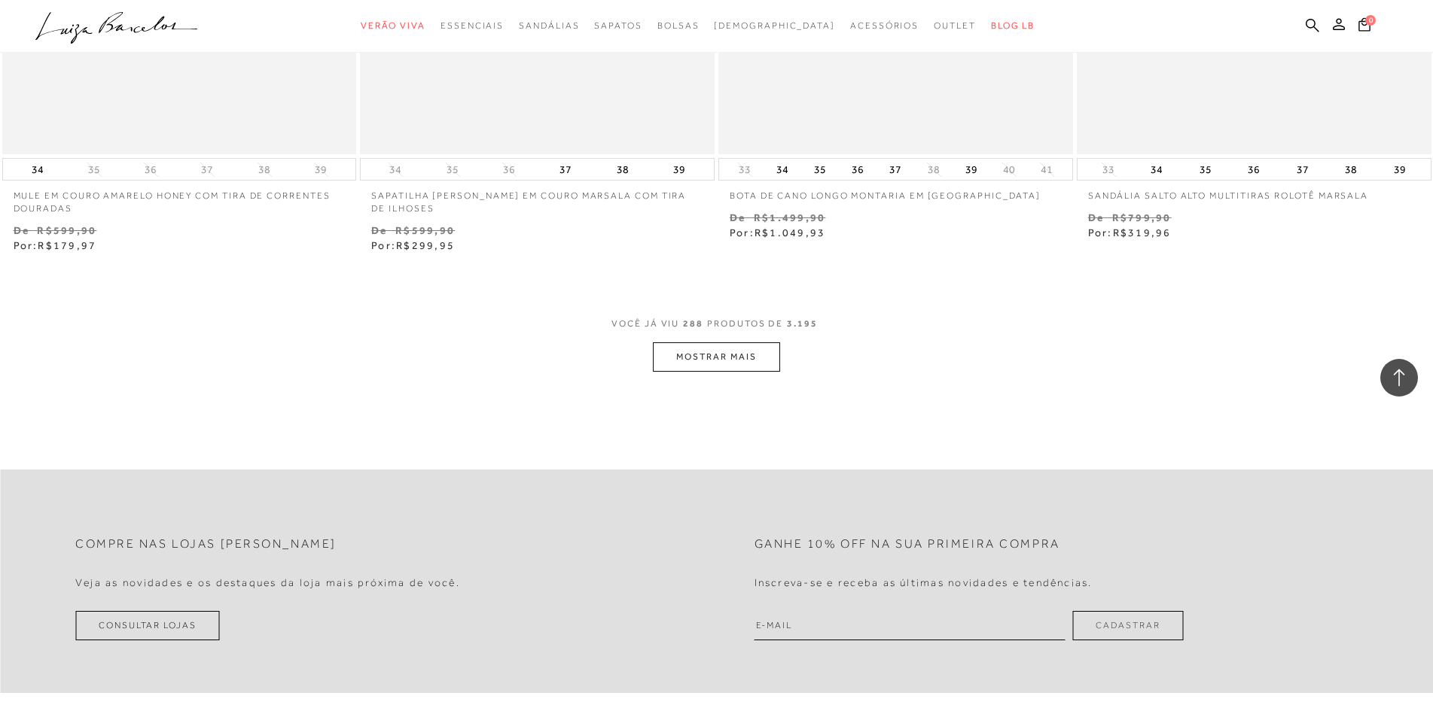
click at [756, 343] on button "MOSTRAR MAIS" at bounding box center [716, 357] width 126 height 29
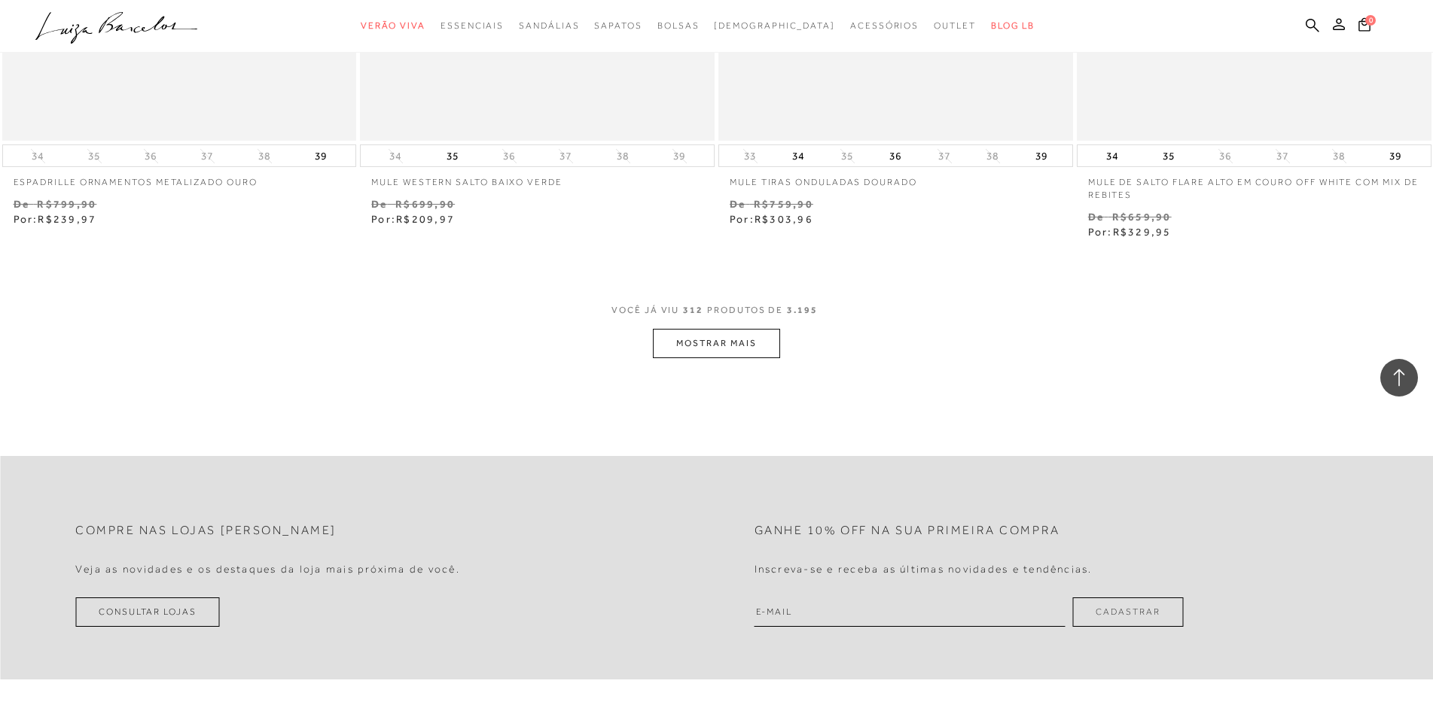
scroll to position [50285, 0]
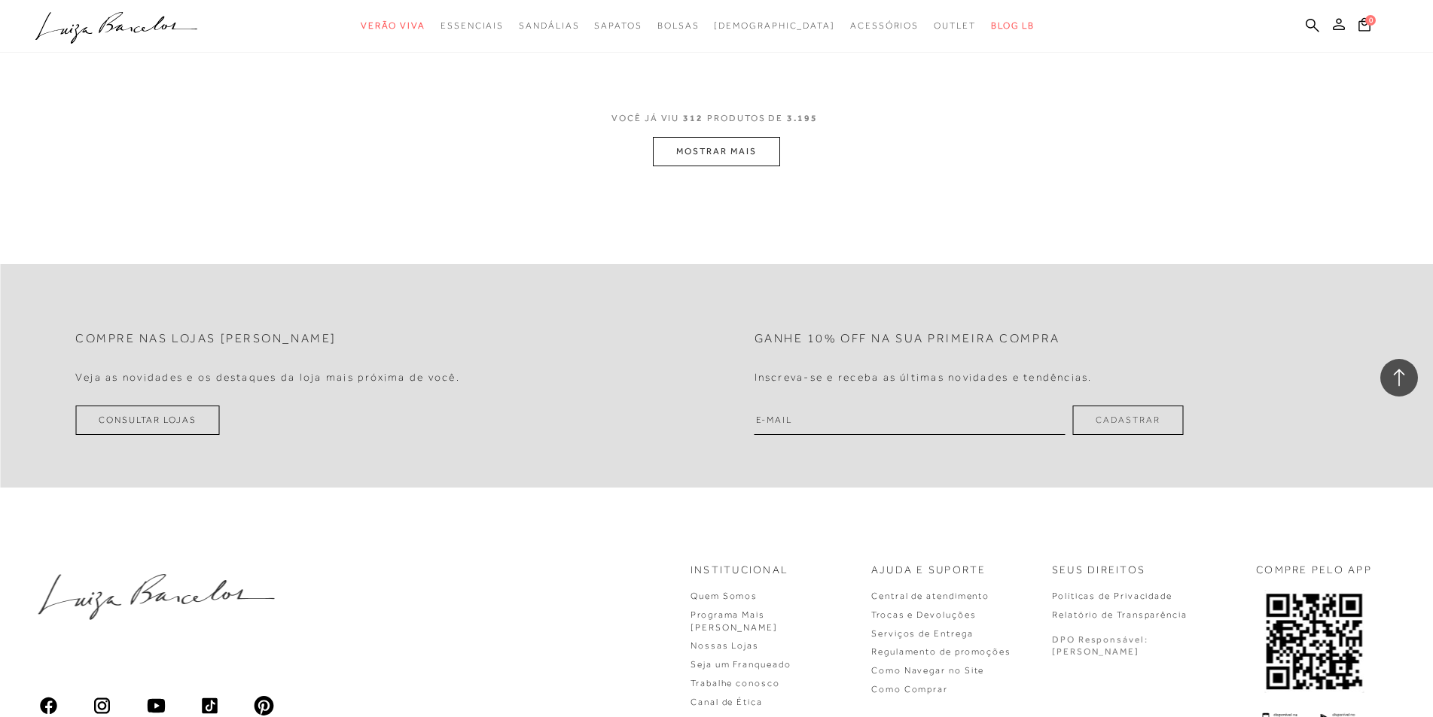
click at [717, 137] on button "MOSTRAR MAIS" at bounding box center [716, 151] width 126 height 29
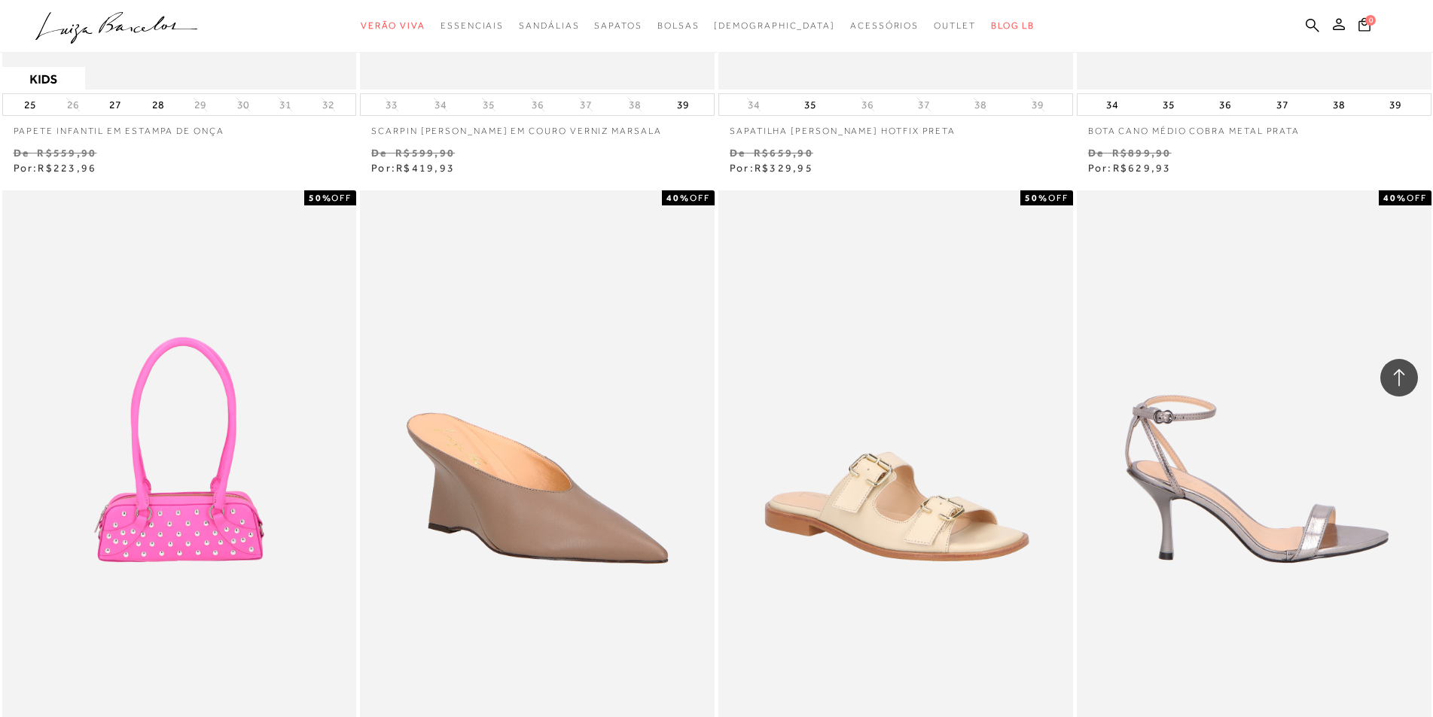
scroll to position [53672, 0]
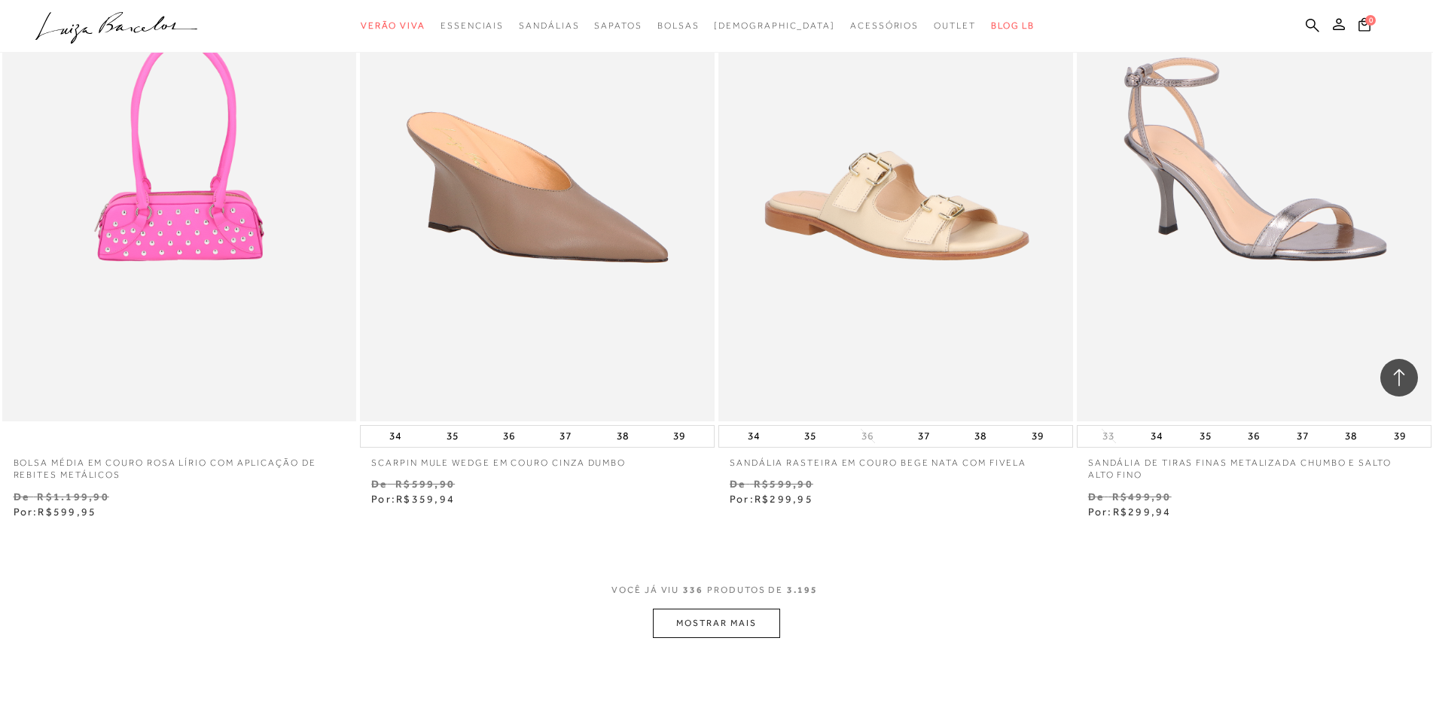
click at [726, 609] on button "MOSTRAR MAIS" at bounding box center [716, 623] width 126 height 29
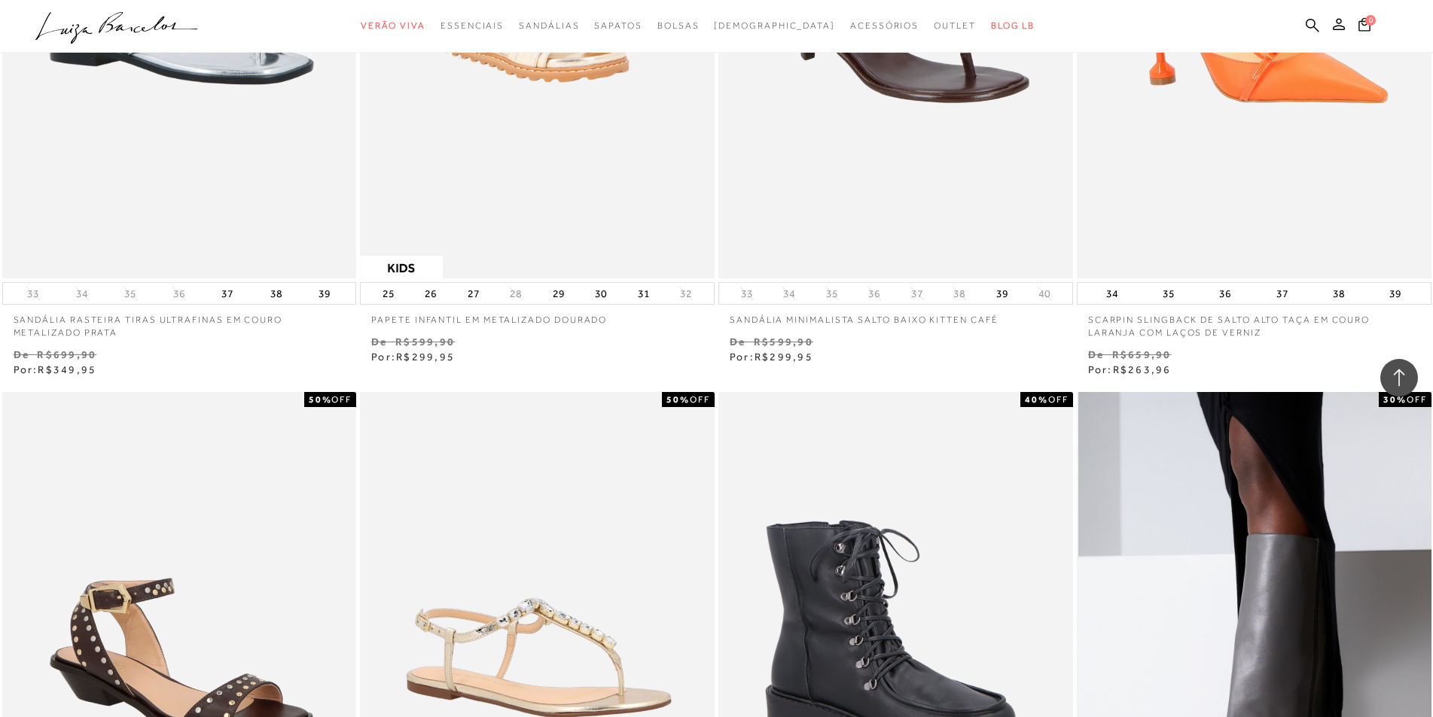
scroll to position [55328, 0]
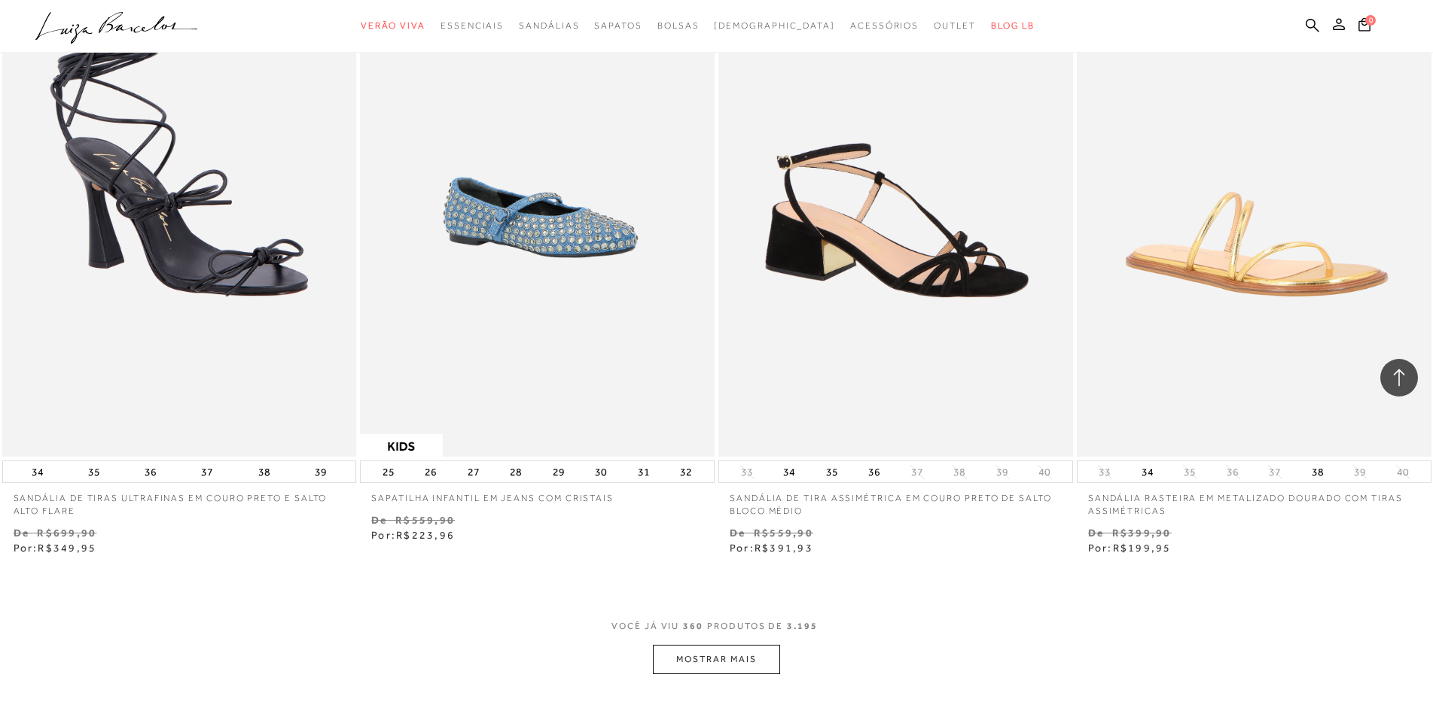
scroll to position [57511, 0]
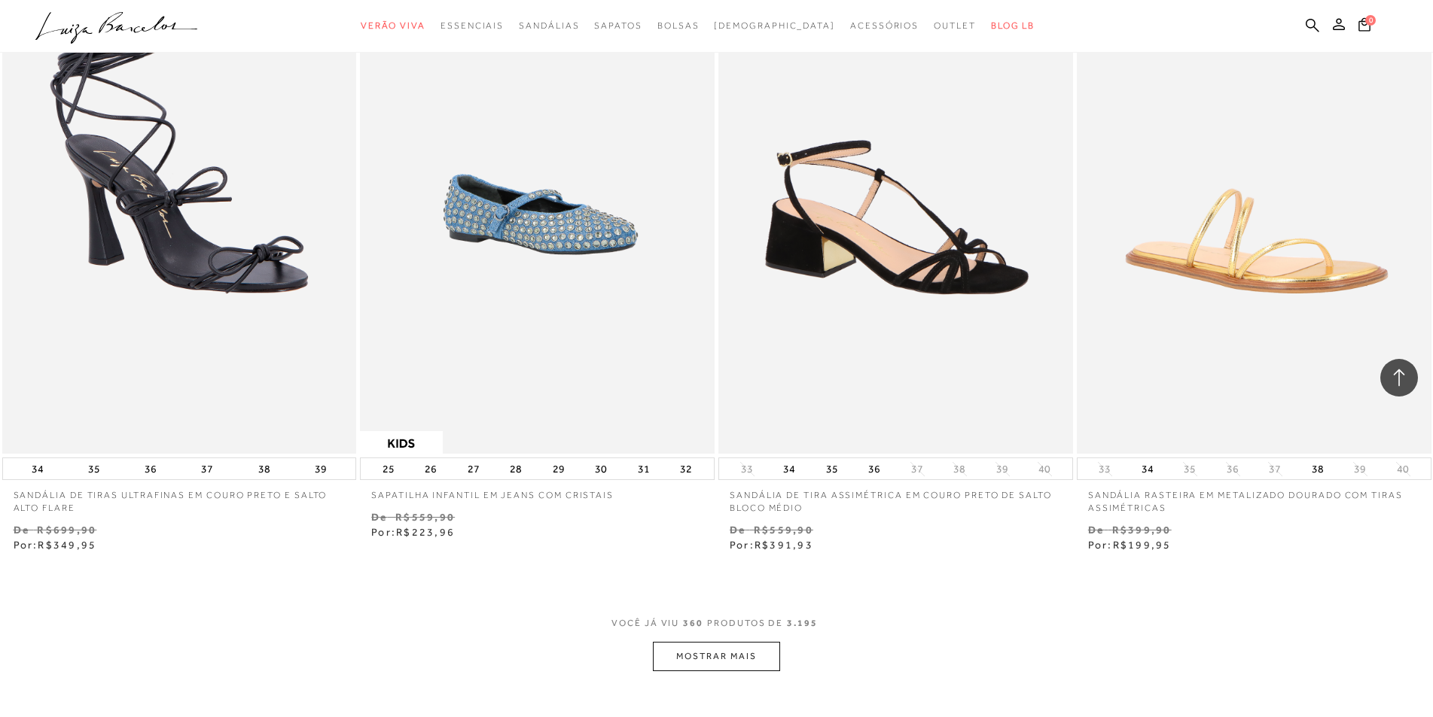
click at [675, 642] on button "MOSTRAR MAIS" at bounding box center [716, 656] width 126 height 29
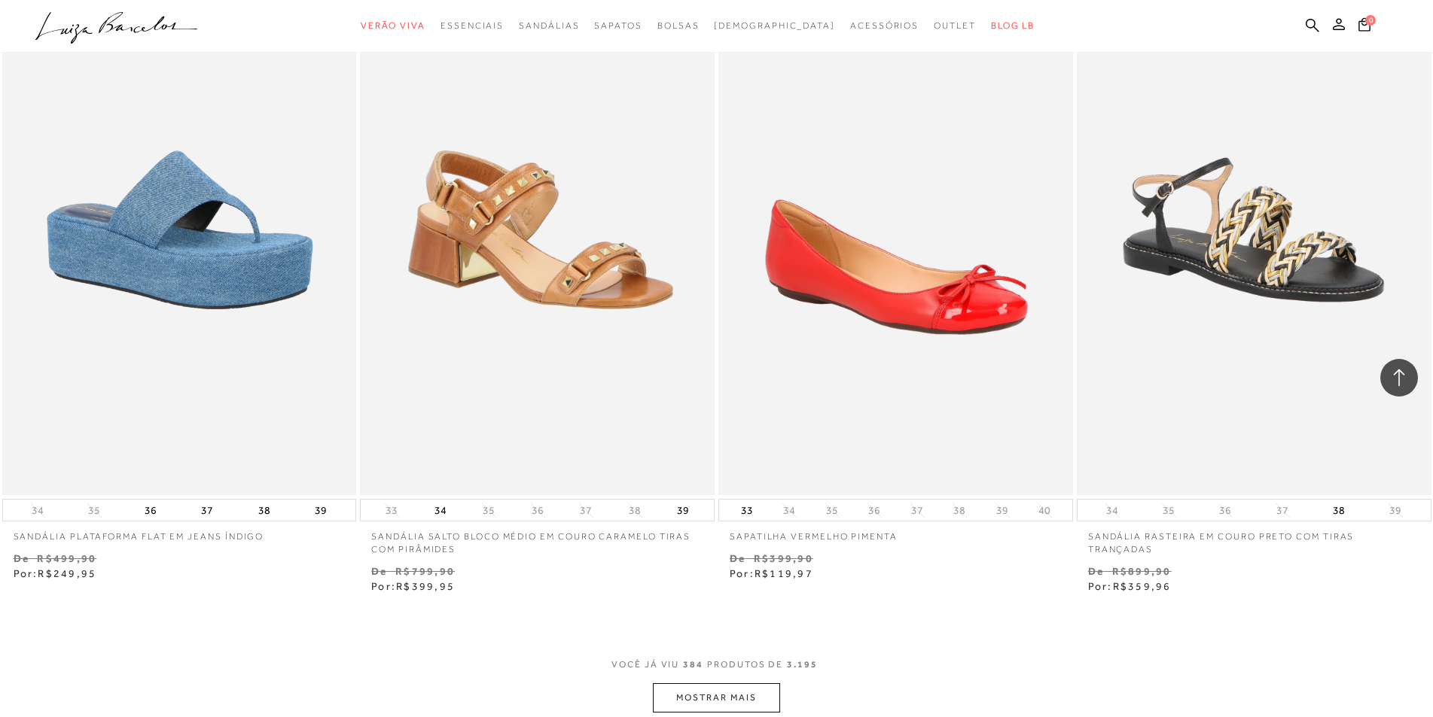
scroll to position [61576, 0]
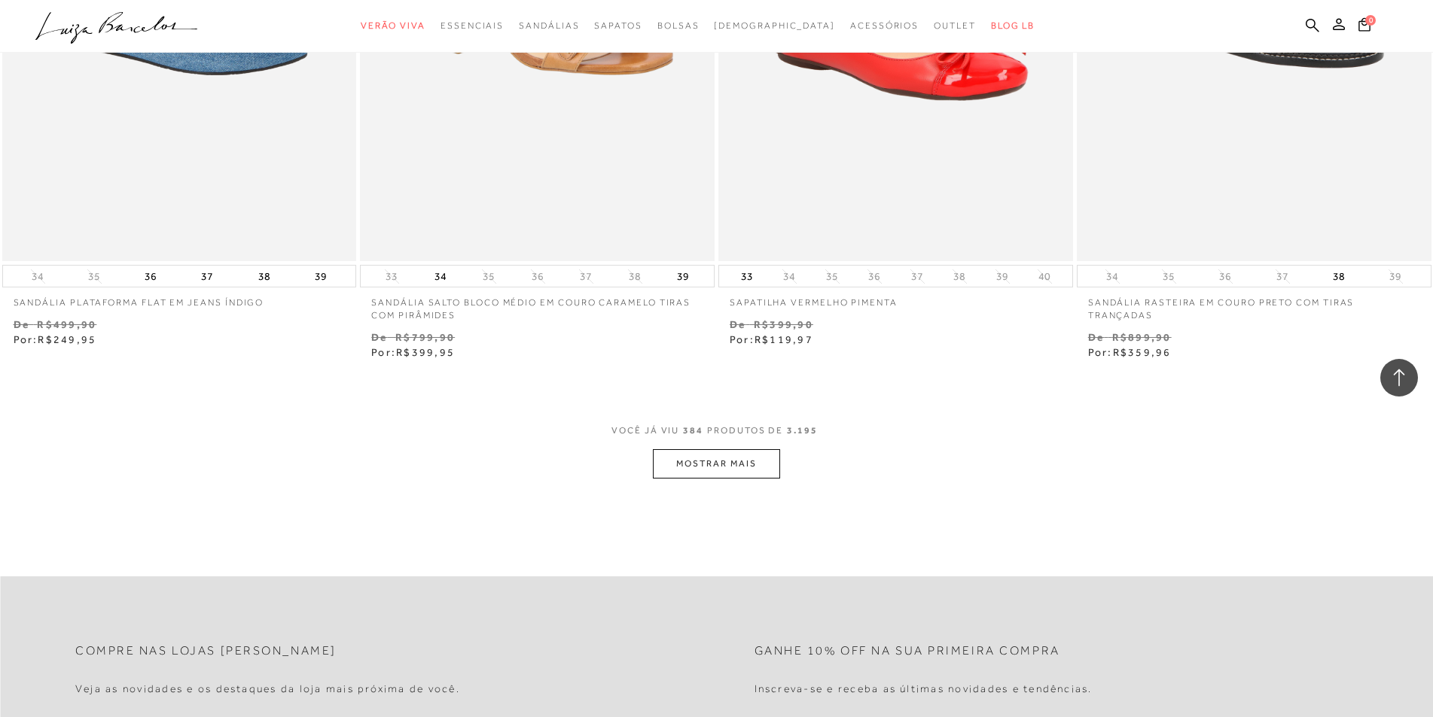
click at [705, 449] on button "MOSTRAR MAIS" at bounding box center [716, 463] width 126 height 29
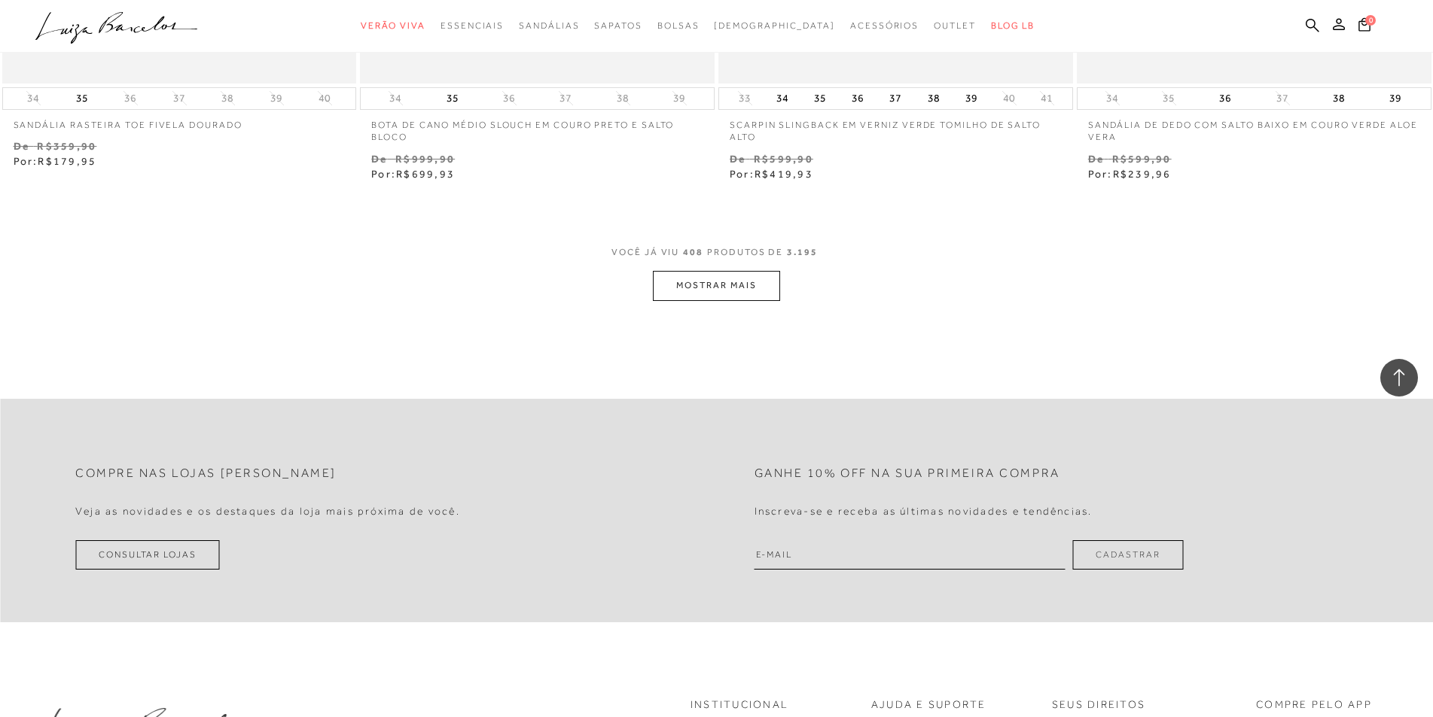
scroll to position [65641, 0]
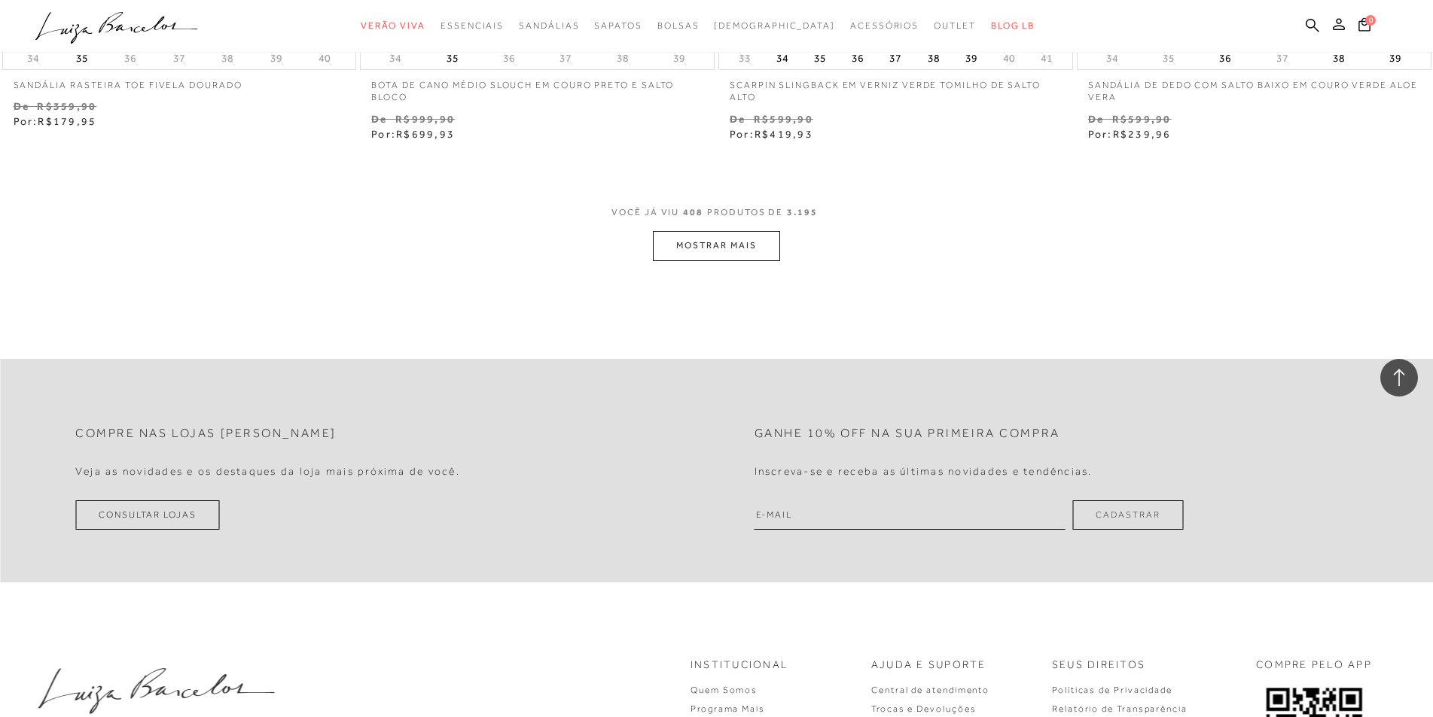
click at [738, 231] on button "MOSTRAR MAIS" at bounding box center [716, 245] width 126 height 29
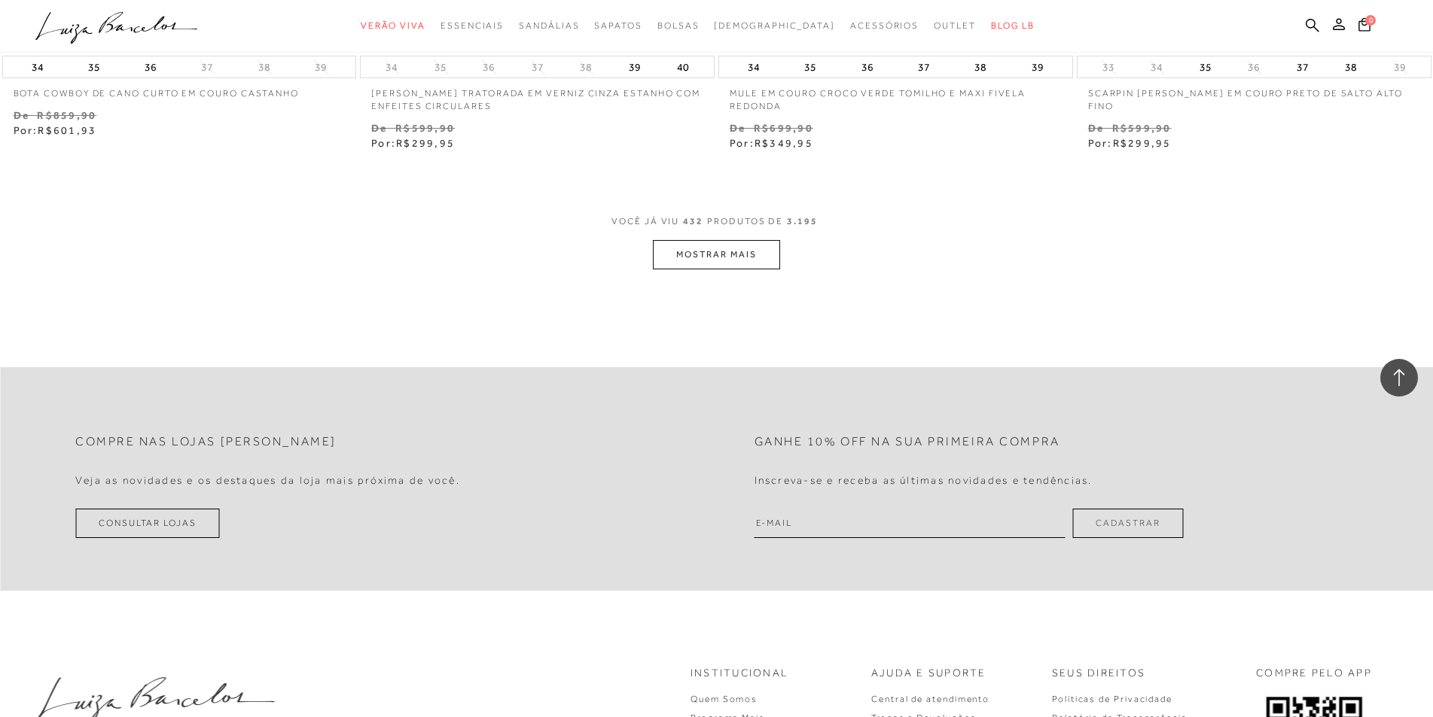
scroll to position [69330, 0]
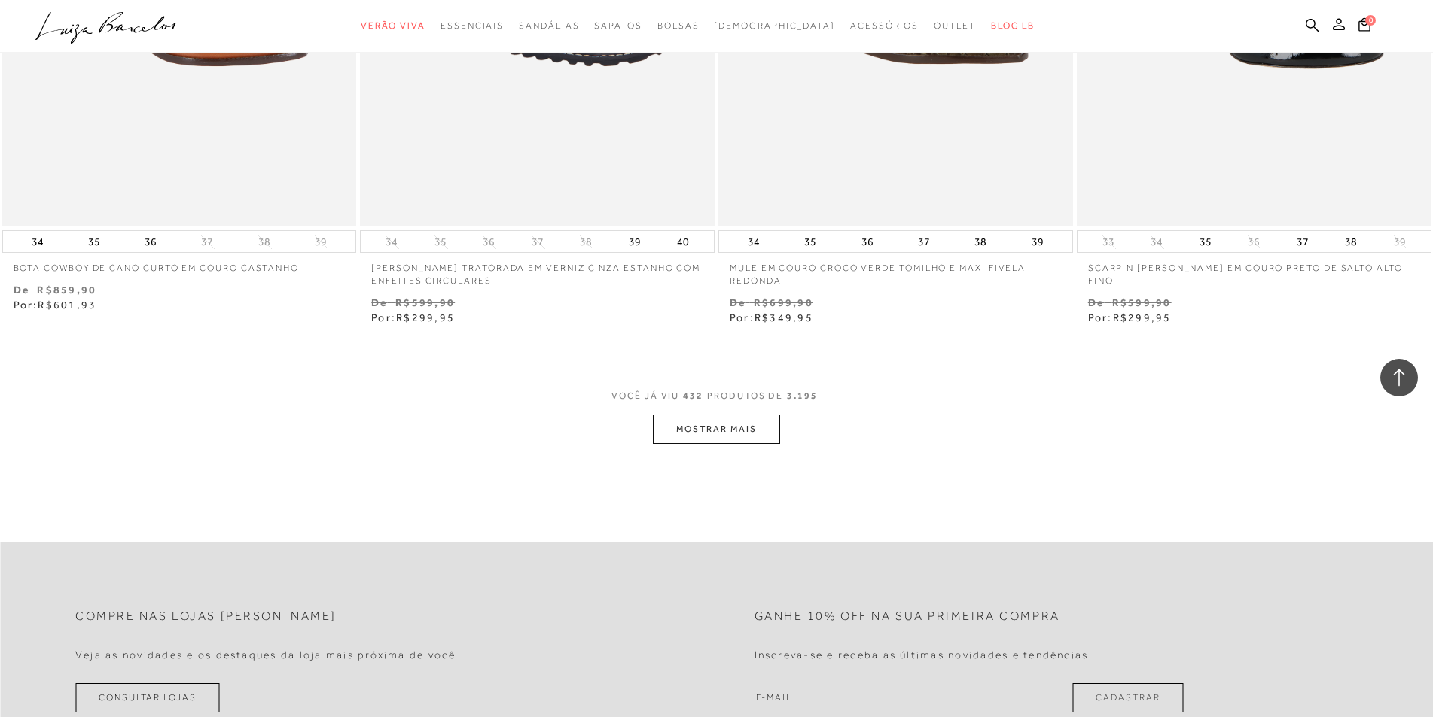
click at [723, 415] on button "MOSTRAR MAIS" at bounding box center [716, 429] width 126 height 29
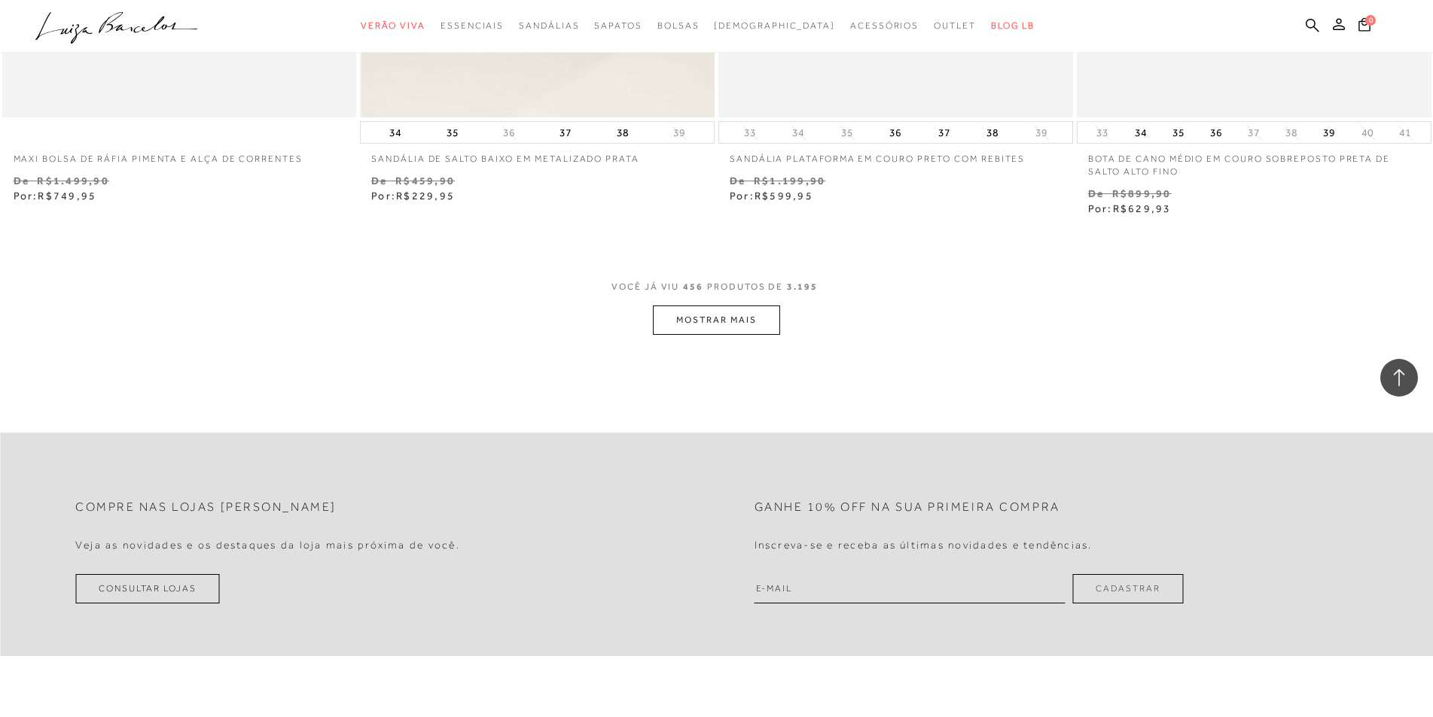
scroll to position [73395, 0]
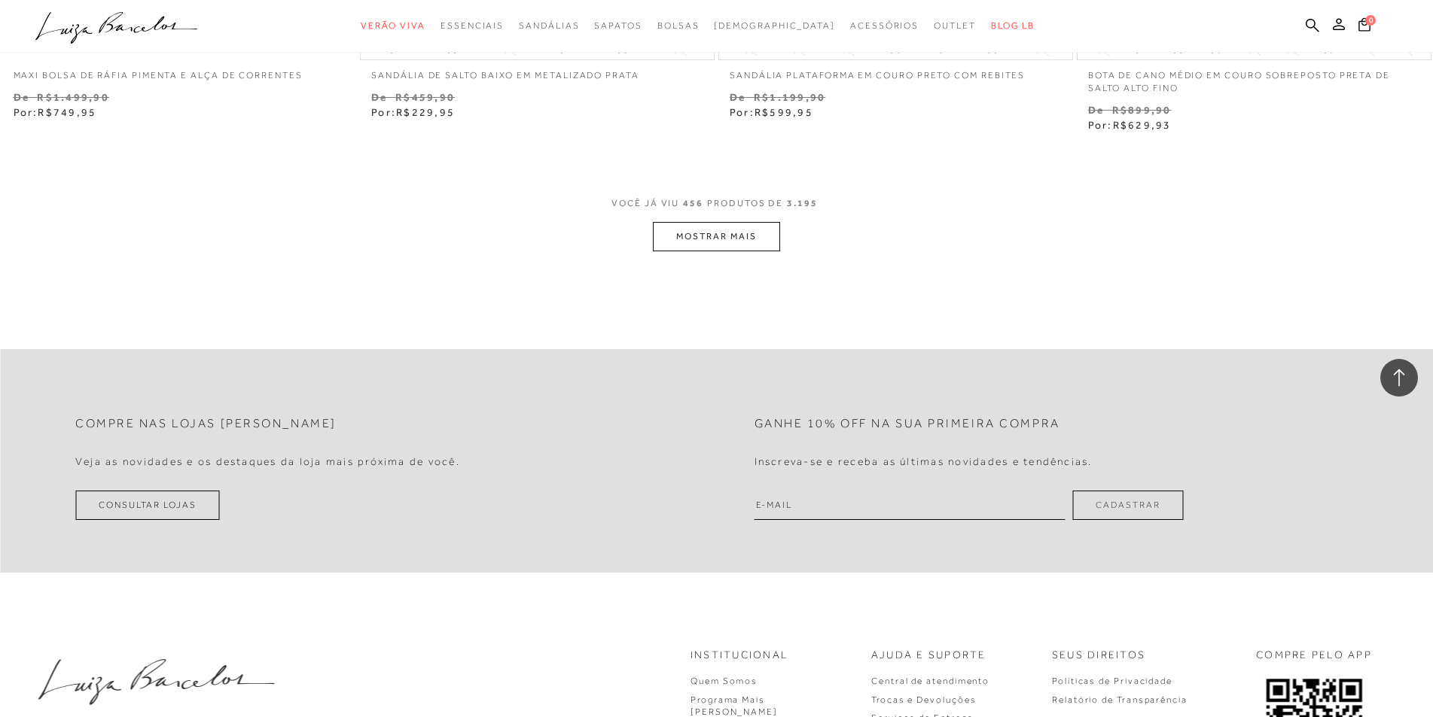
click at [718, 222] on button "MOSTRAR MAIS" at bounding box center [716, 236] width 126 height 29
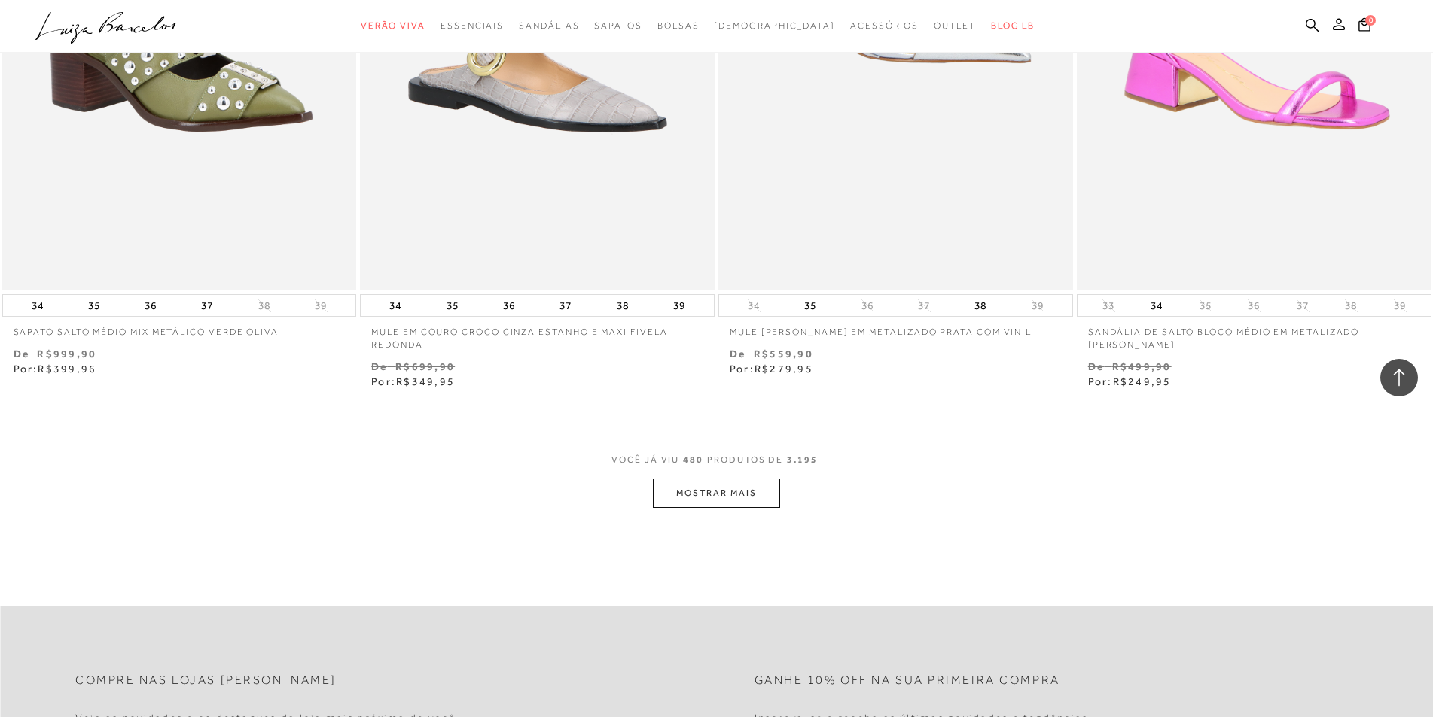
scroll to position [77083, 0]
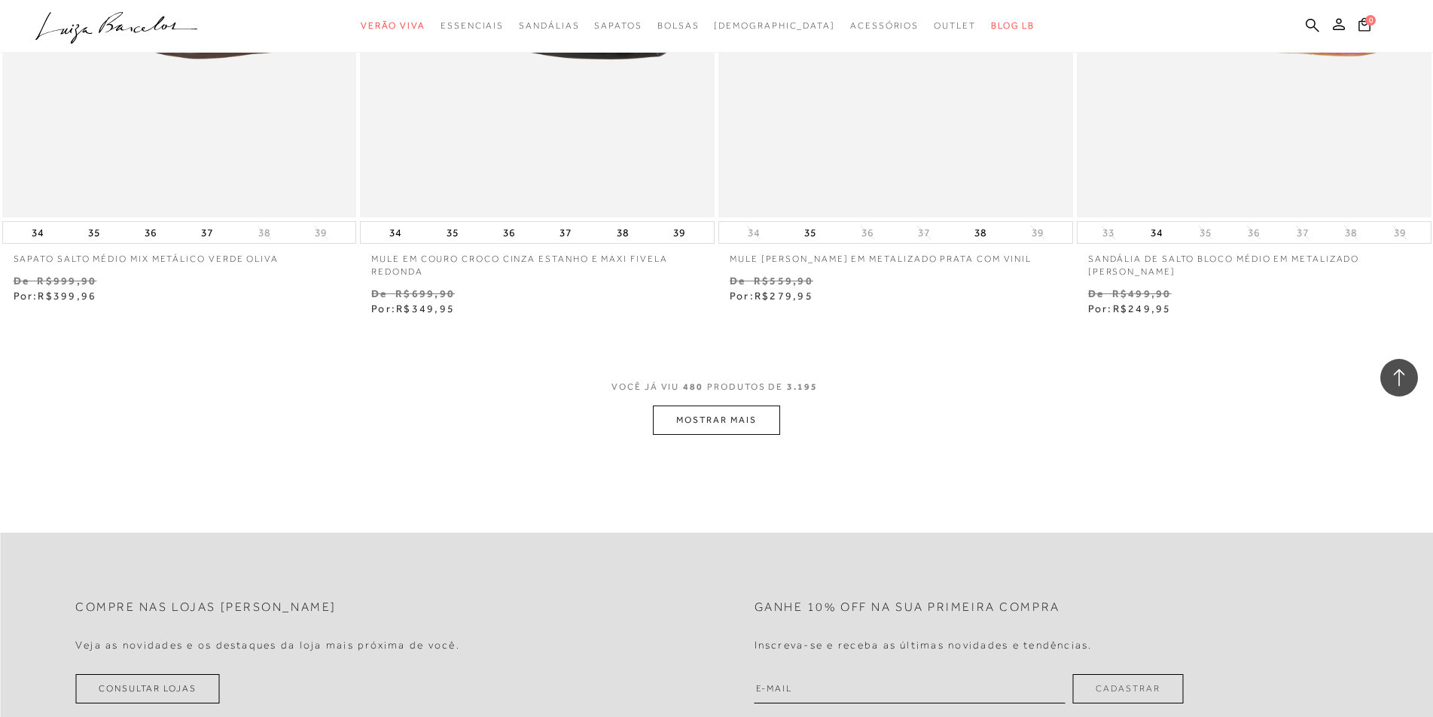
click at [705, 406] on button "MOSTRAR MAIS" at bounding box center [716, 420] width 126 height 29
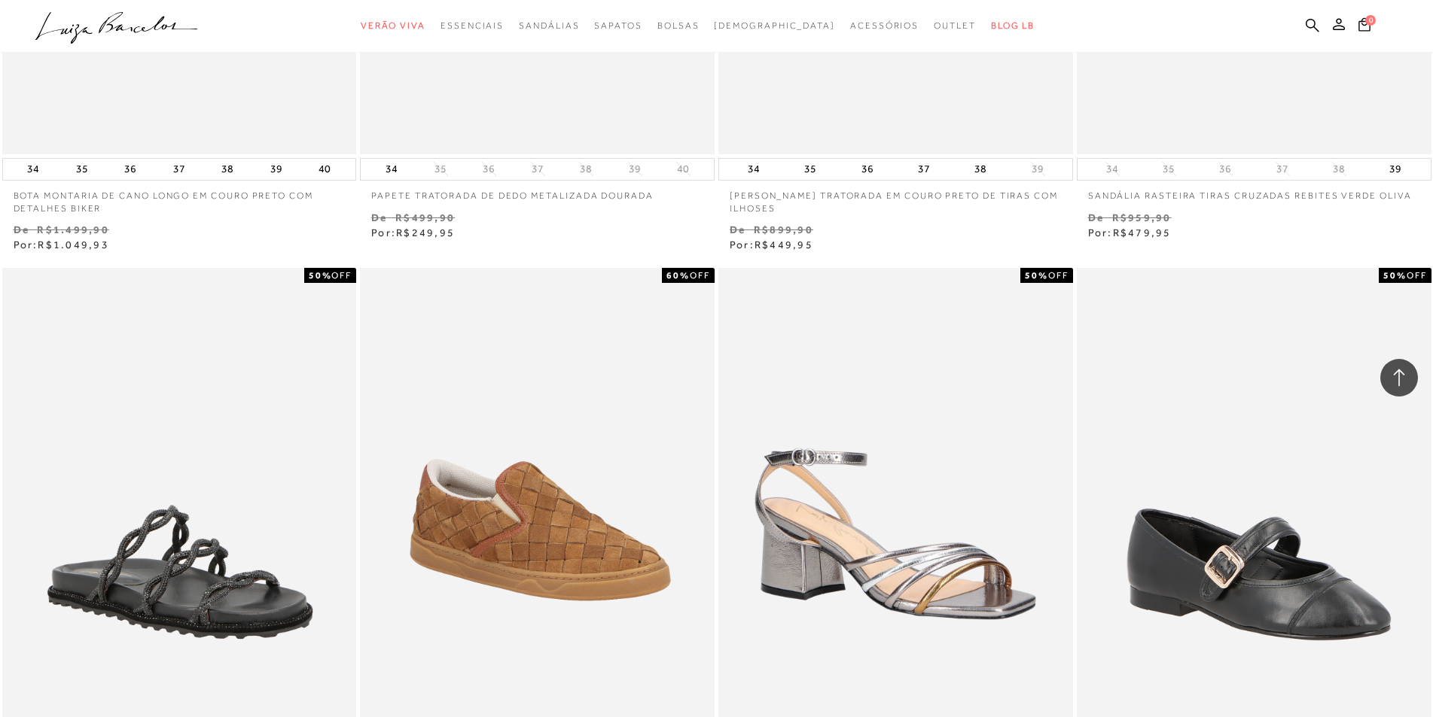
scroll to position [78438, 0]
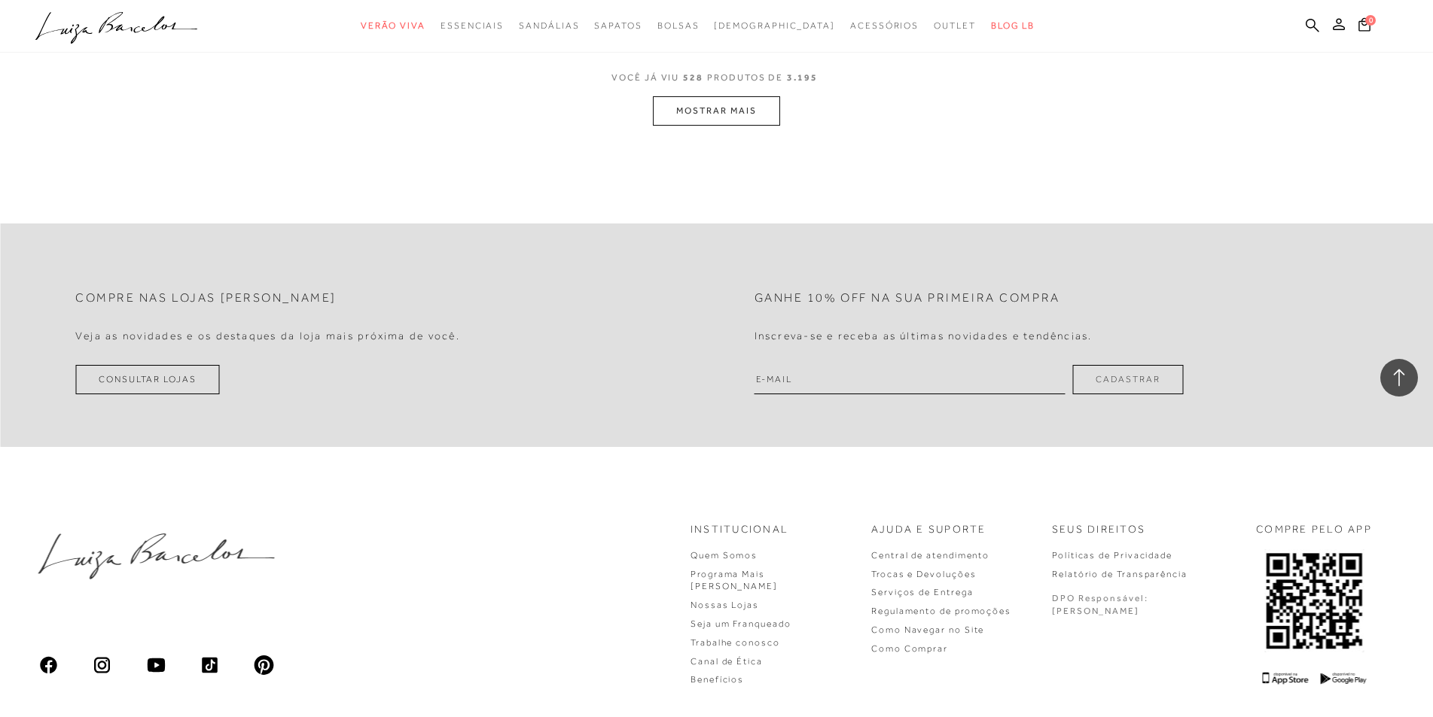
scroll to position [84852, 0]
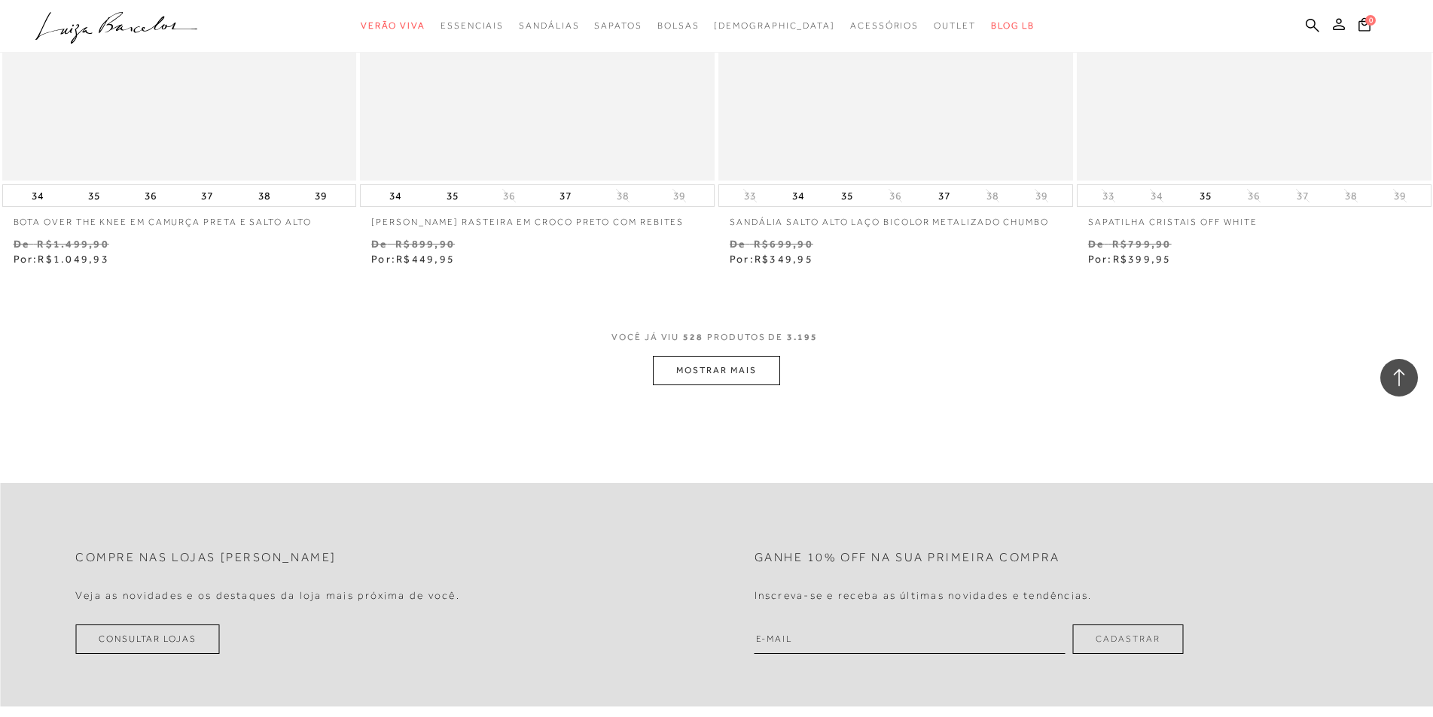
click at [693, 356] on button "MOSTRAR MAIS" at bounding box center [716, 370] width 126 height 29
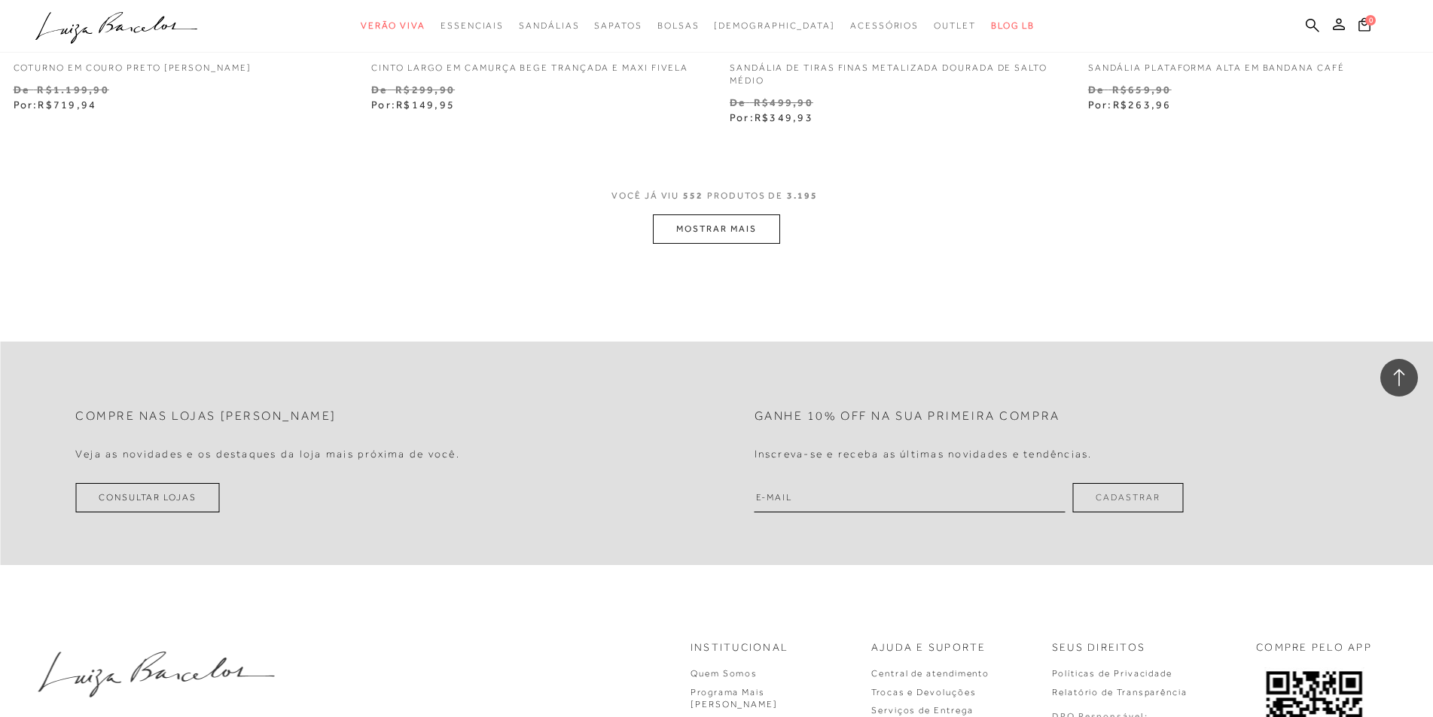
scroll to position [88799, 0]
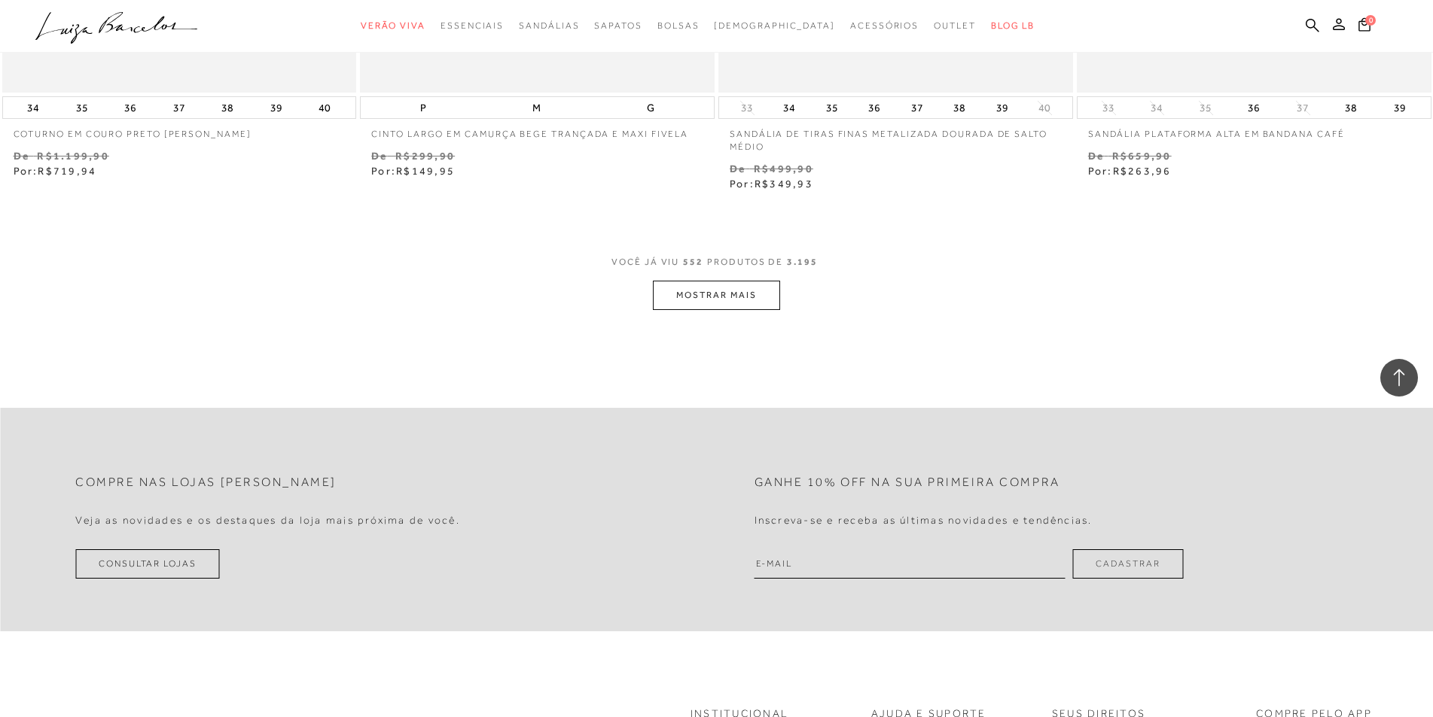
click at [708, 281] on button "MOSTRAR MAIS" at bounding box center [716, 295] width 126 height 29
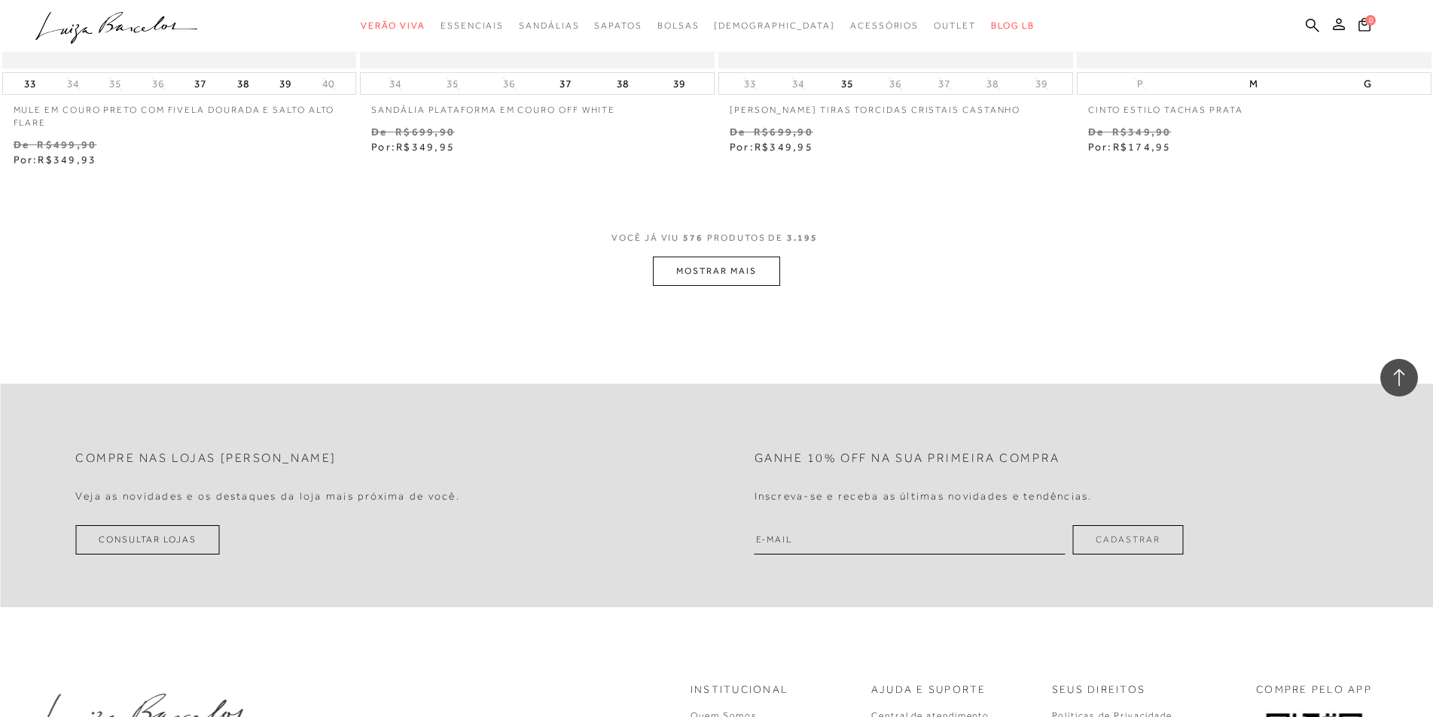
scroll to position [92638, 0]
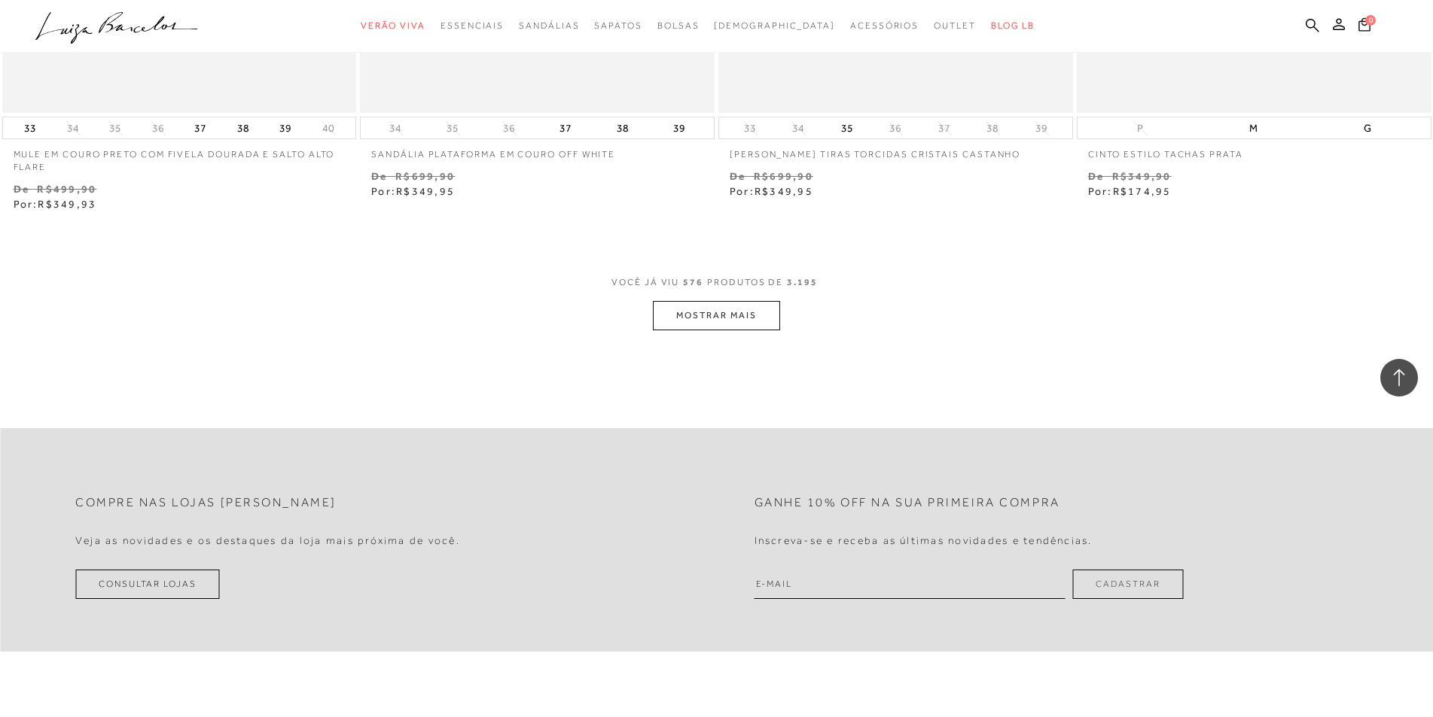
click at [714, 301] on button "MOSTRAR MAIS" at bounding box center [716, 315] width 126 height 29
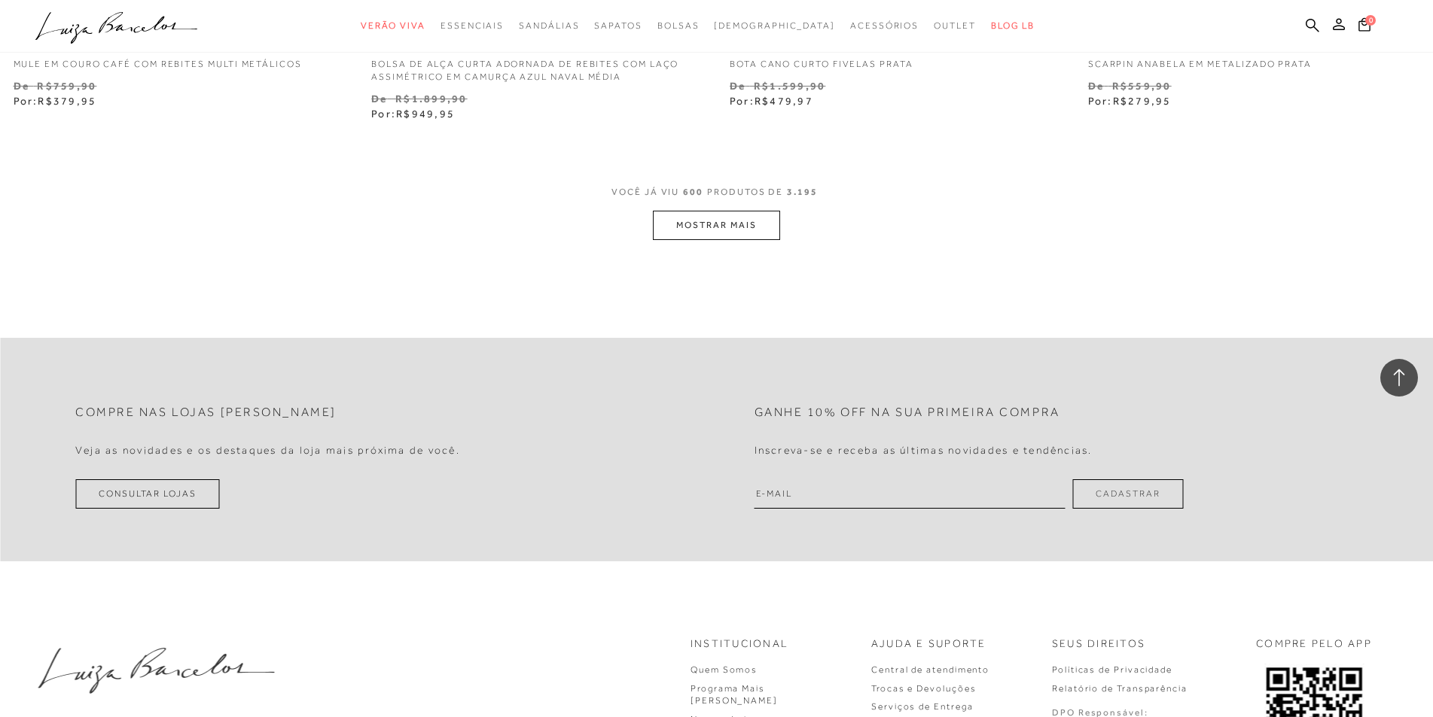
scroll to position [96628, 0]
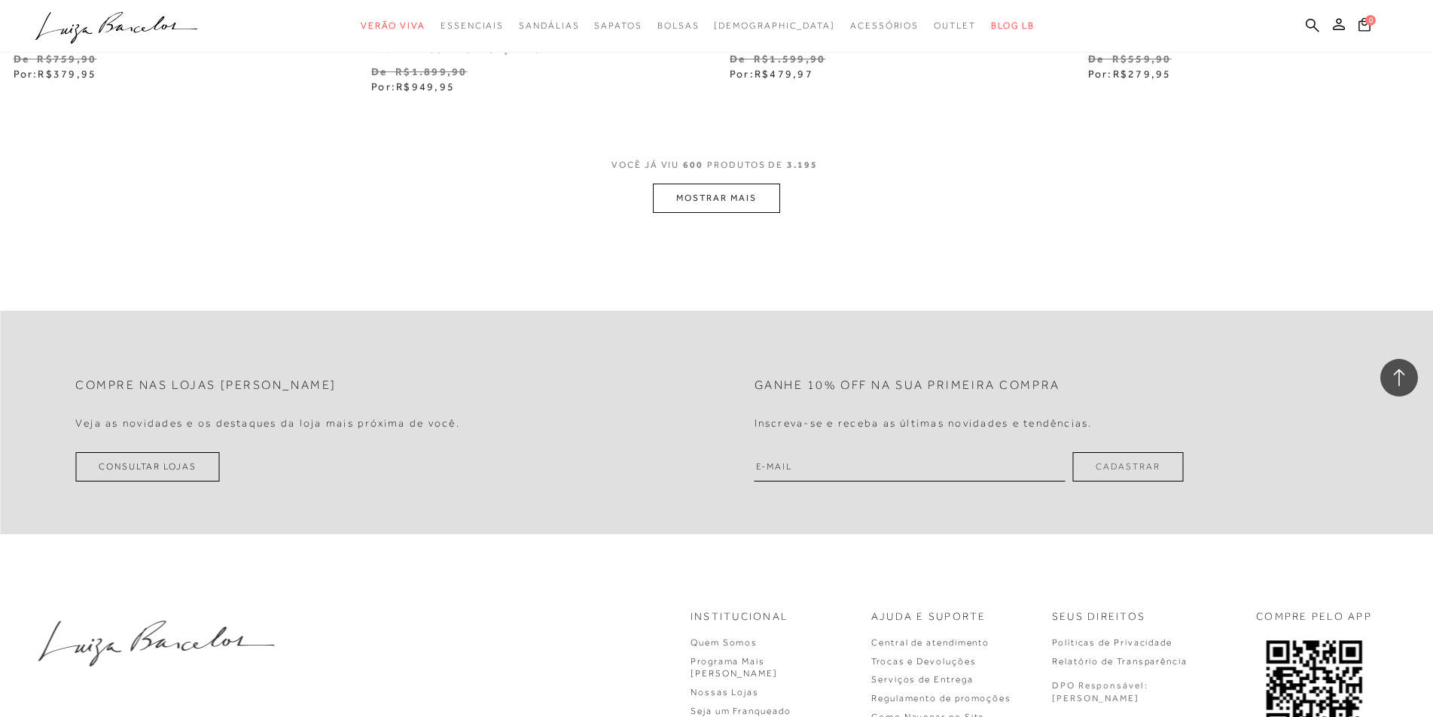
click at [736, 184] on button "MOSTRAR MAIS" at bounding box center [716, 198] width 126 height 29
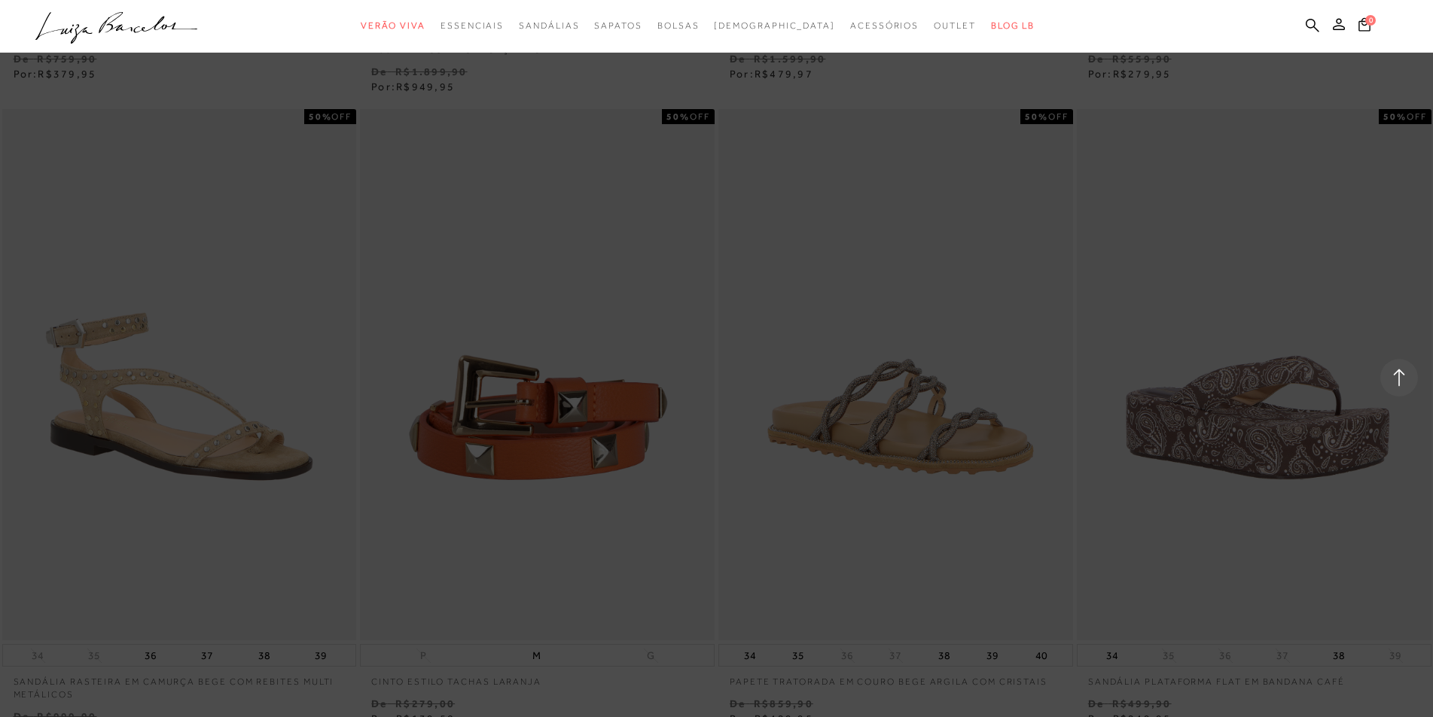
click at [1092, 419] on div at bounding box center [716, 358] width 1433 height 717
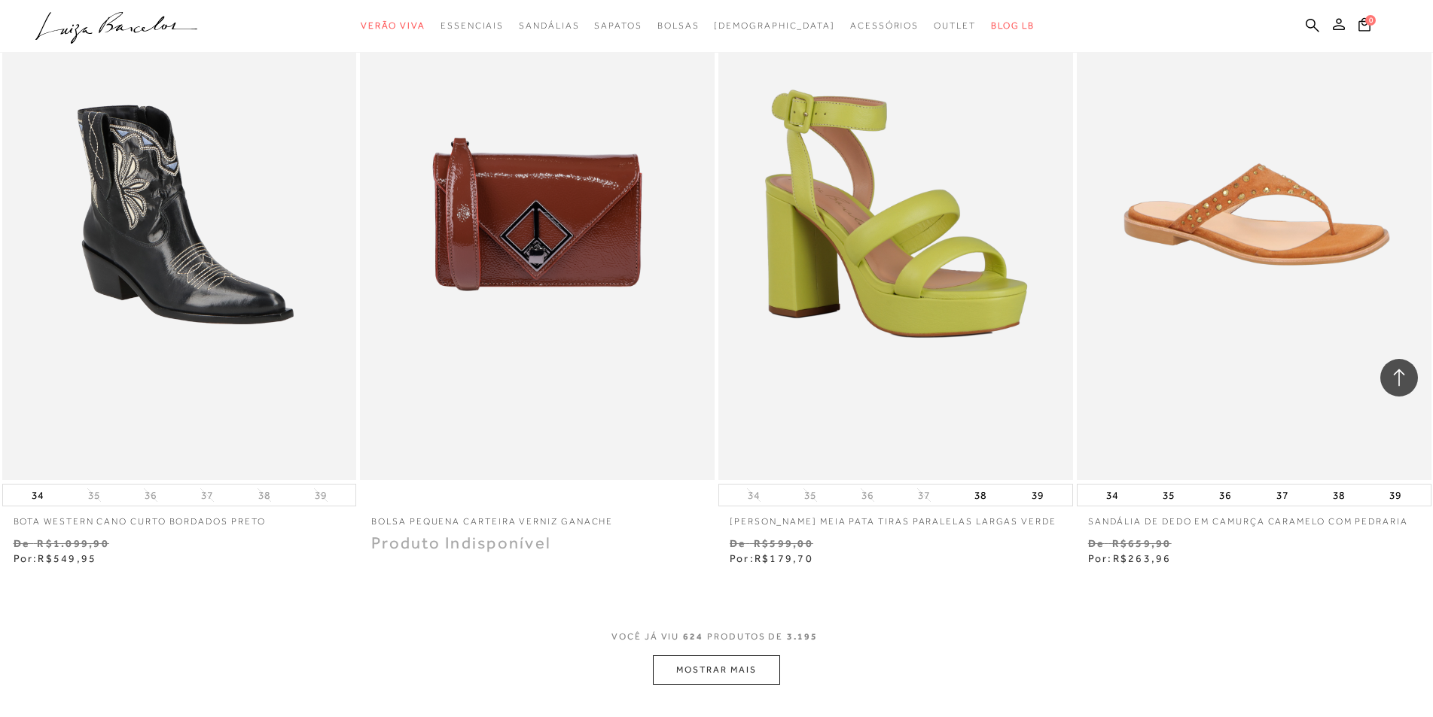
scroll to position [100316, 0]
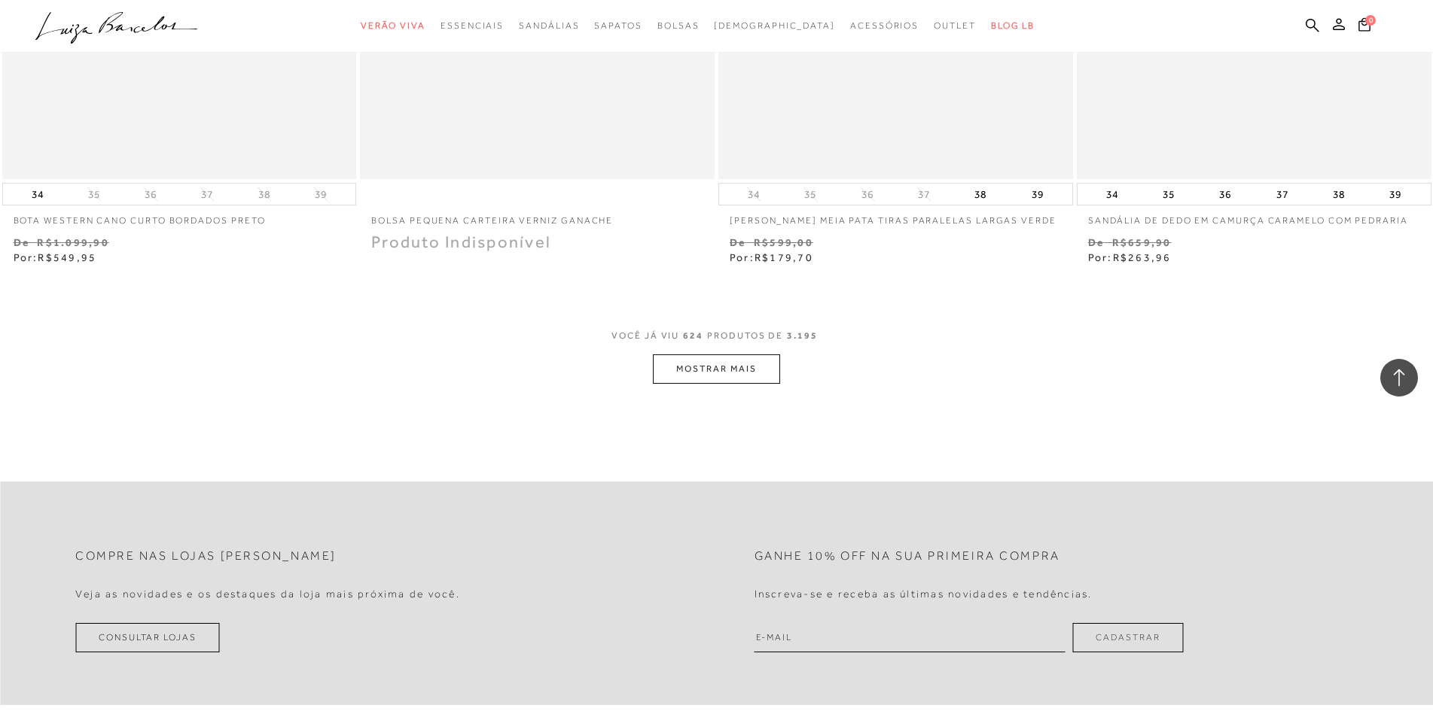
click at [739, 355] on button "MOSTRAR MAIS" at bounding box center [716, 369] width 126 height 29
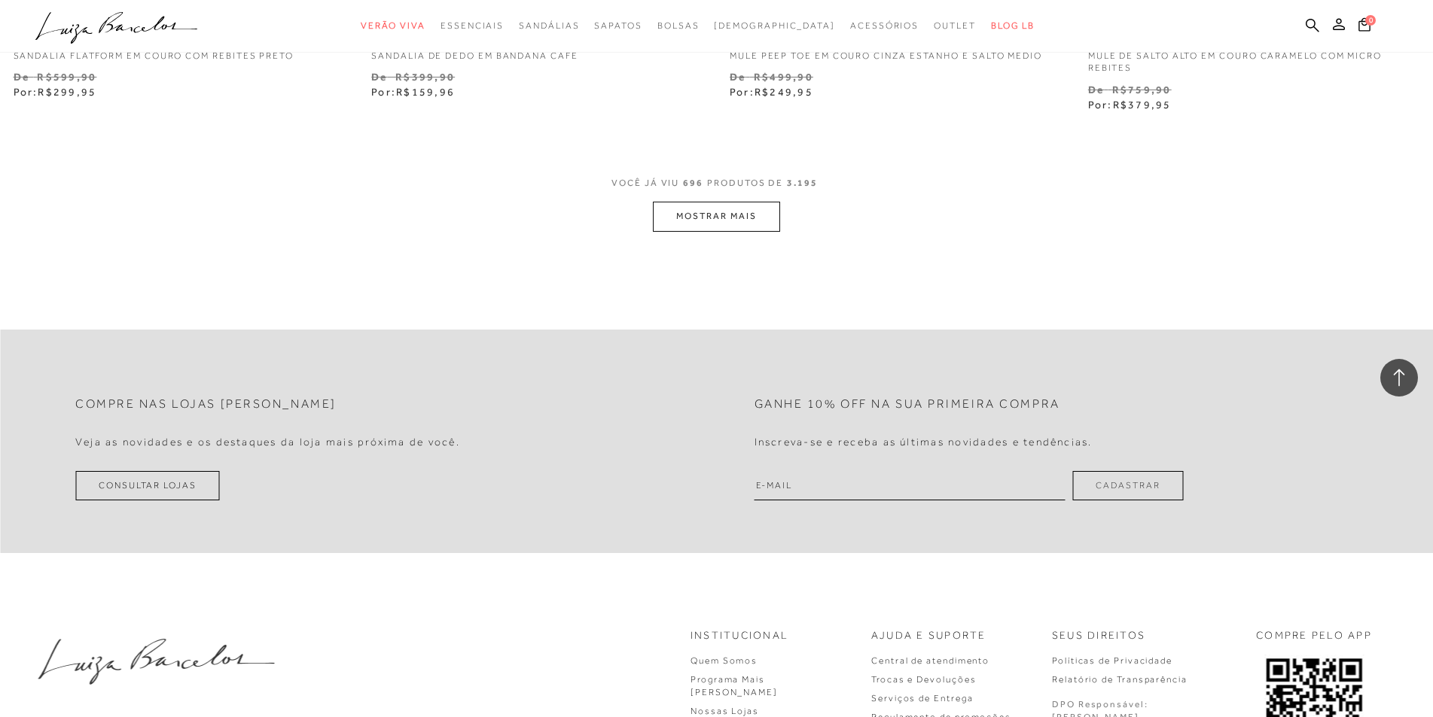
scroll to position [112031, 0]
